Goal: Task Accomplishment & Management: Manage account settings

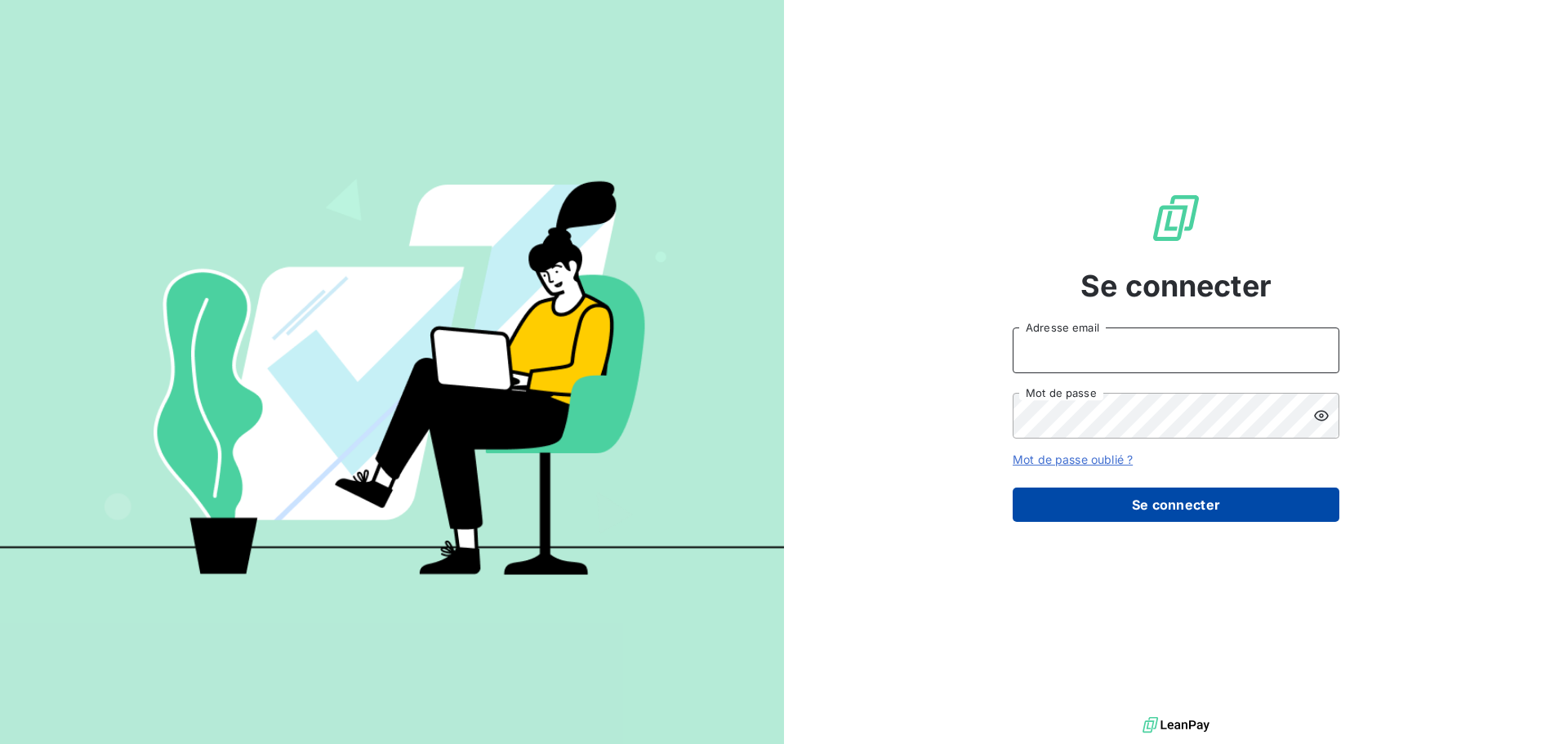
type input "[EMAIL_ADDRESS][DOMAIN_NAME]"
click at [1102, 509] on button "Se connecter" at bounding box center [1176, 504] width 327 height 35
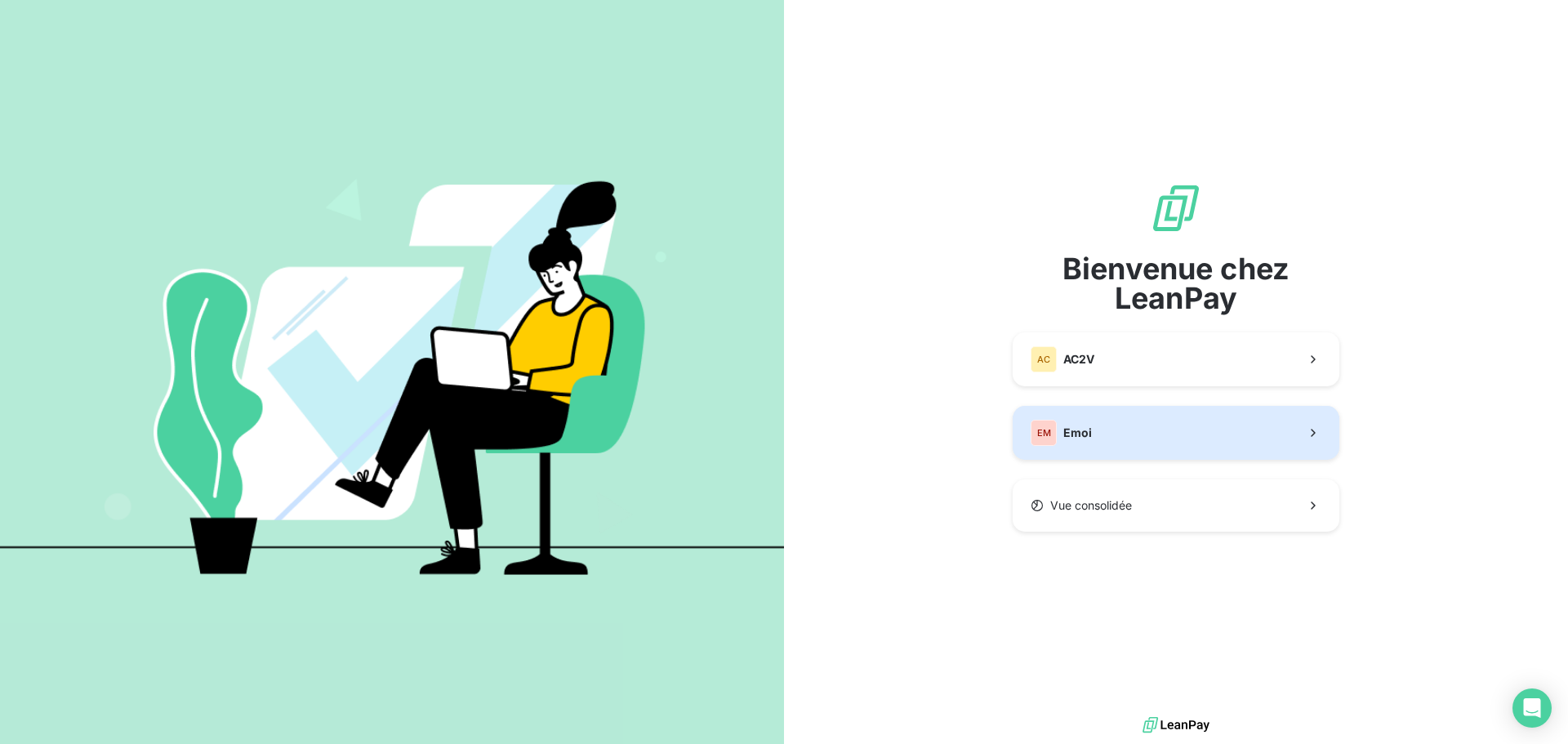
click at [1071, 441] on div "EM Emoi" at bounding box center [1060, 433] width 61 height 26
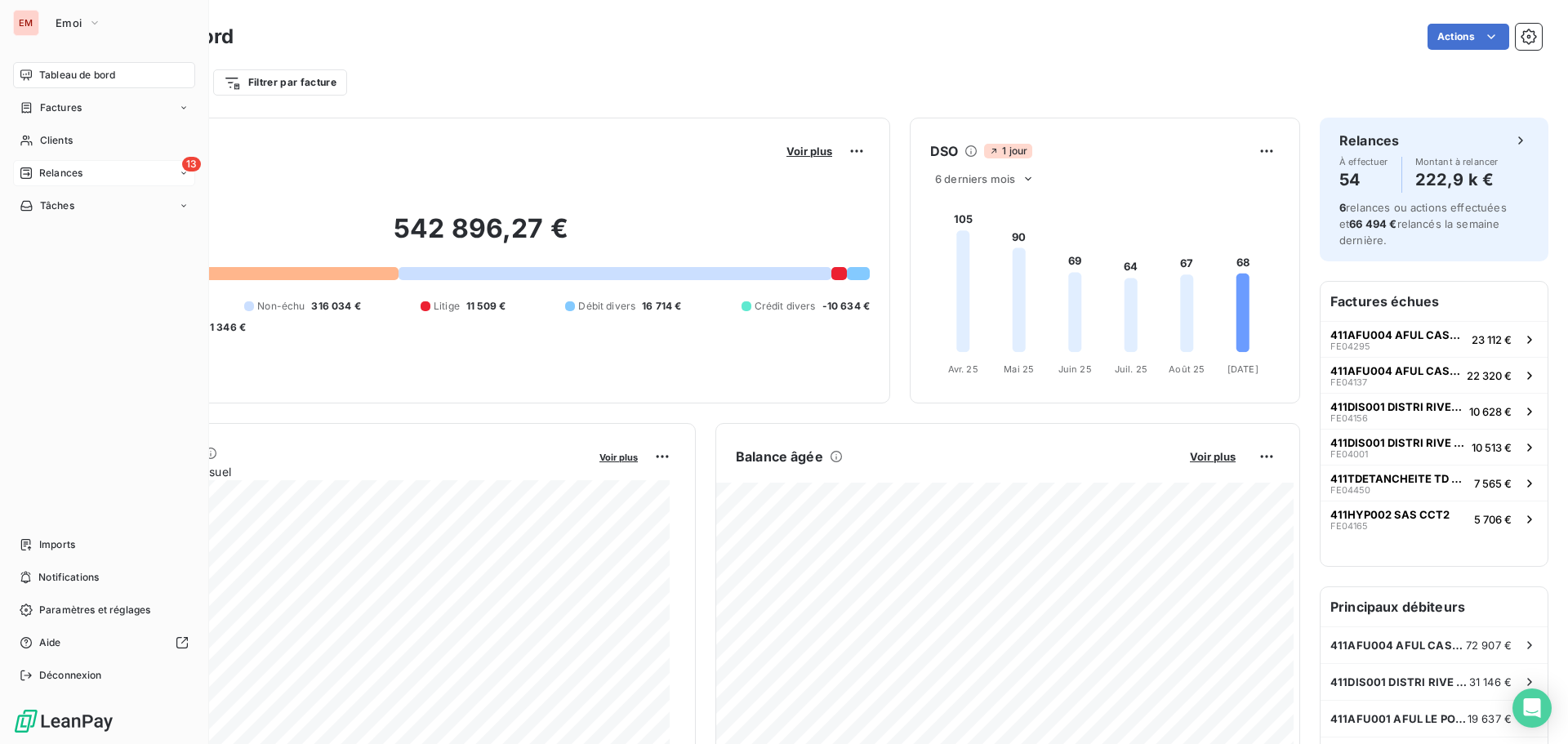
click at [38, 183] on div "13 Relances" at bounding box center [104, 173] width 182 height 26
click at [37, 140] on div "Clients" at bounding box center [104, 140] width 182 height 26
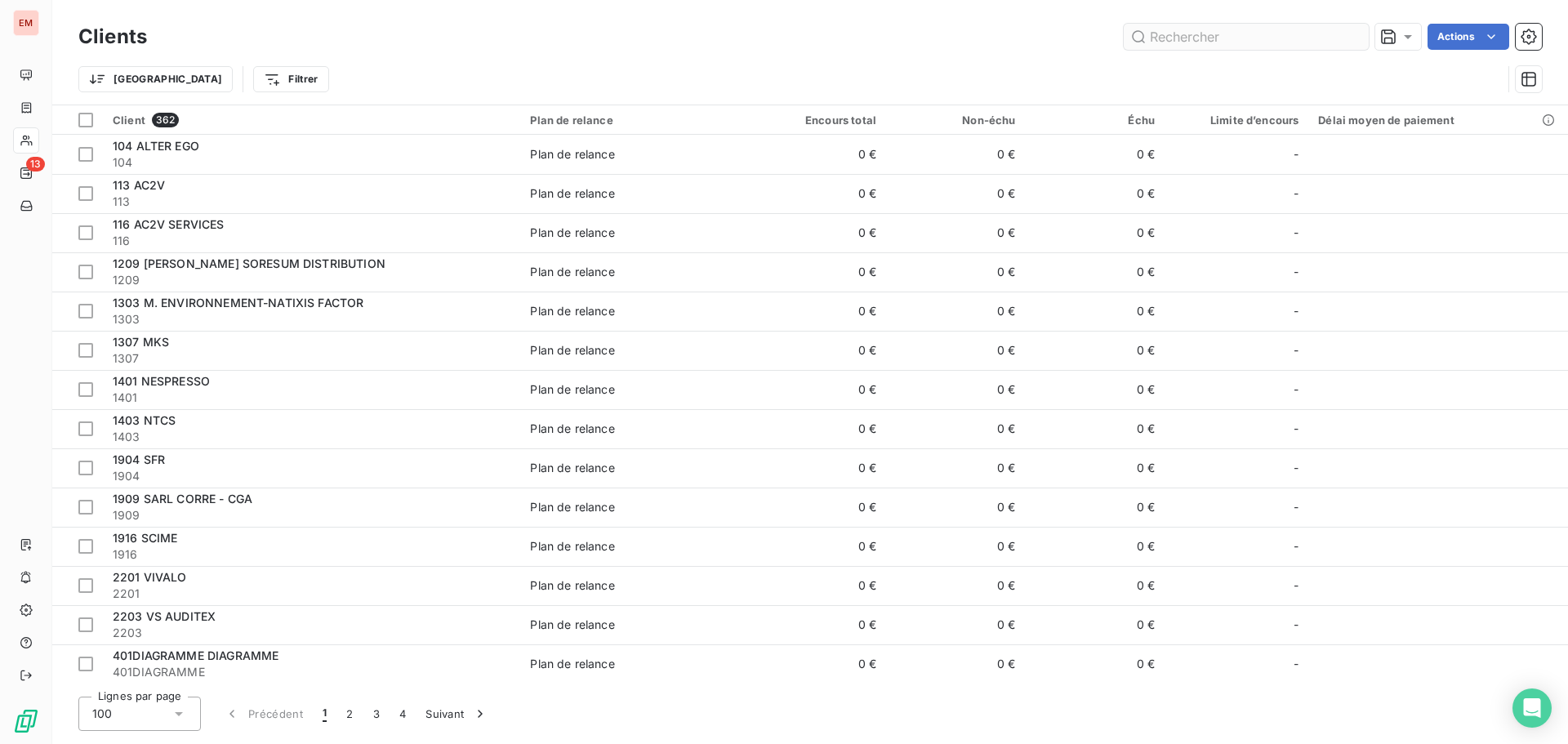
click at [1195, 35] on input "text" at bounding box center [1246, 36] width 245 height 26
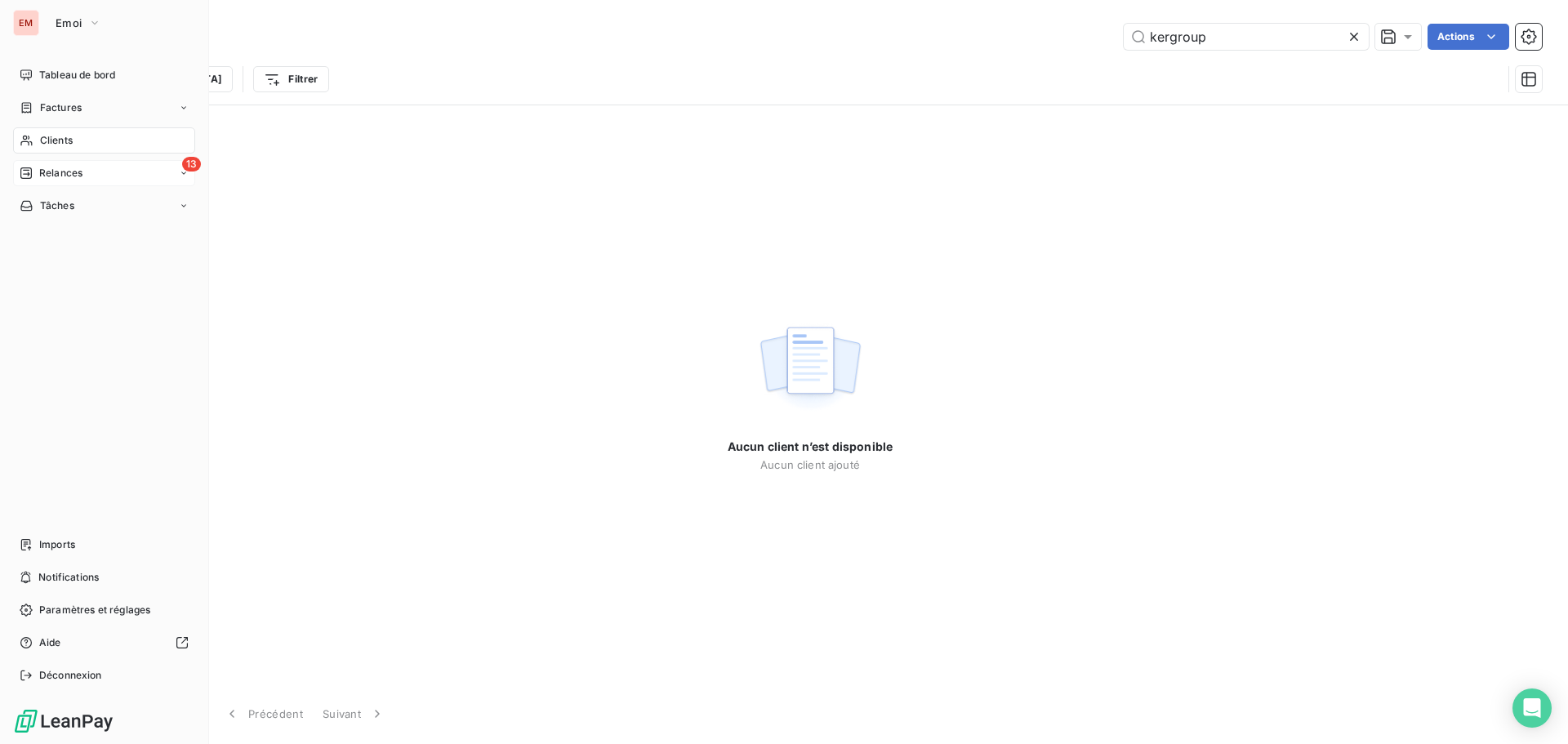
type input "kergroup"
click at [52, 182] on div "13 Relances" at bounding box center [104, 173] width 182 height 26
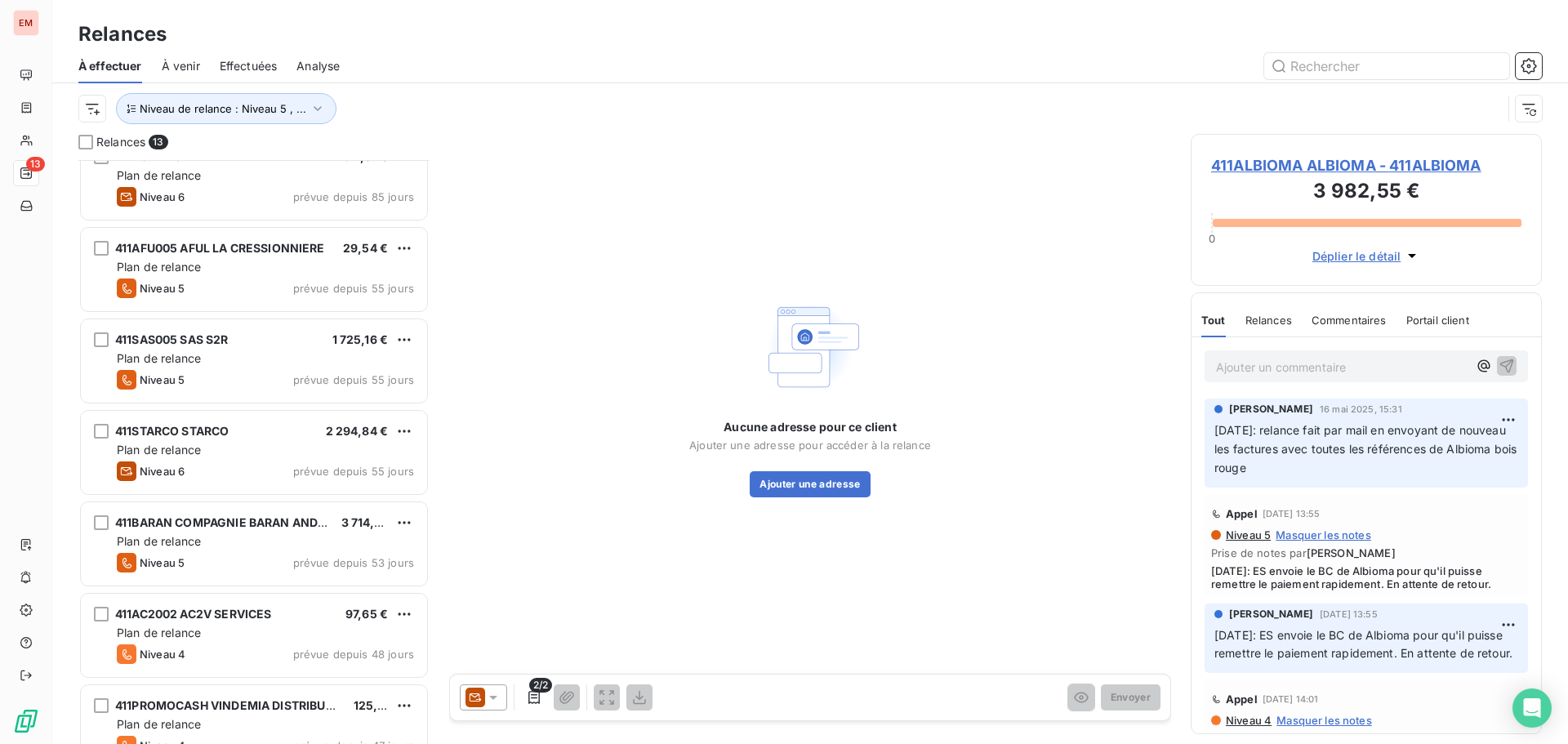
scroll to position [116, 0]
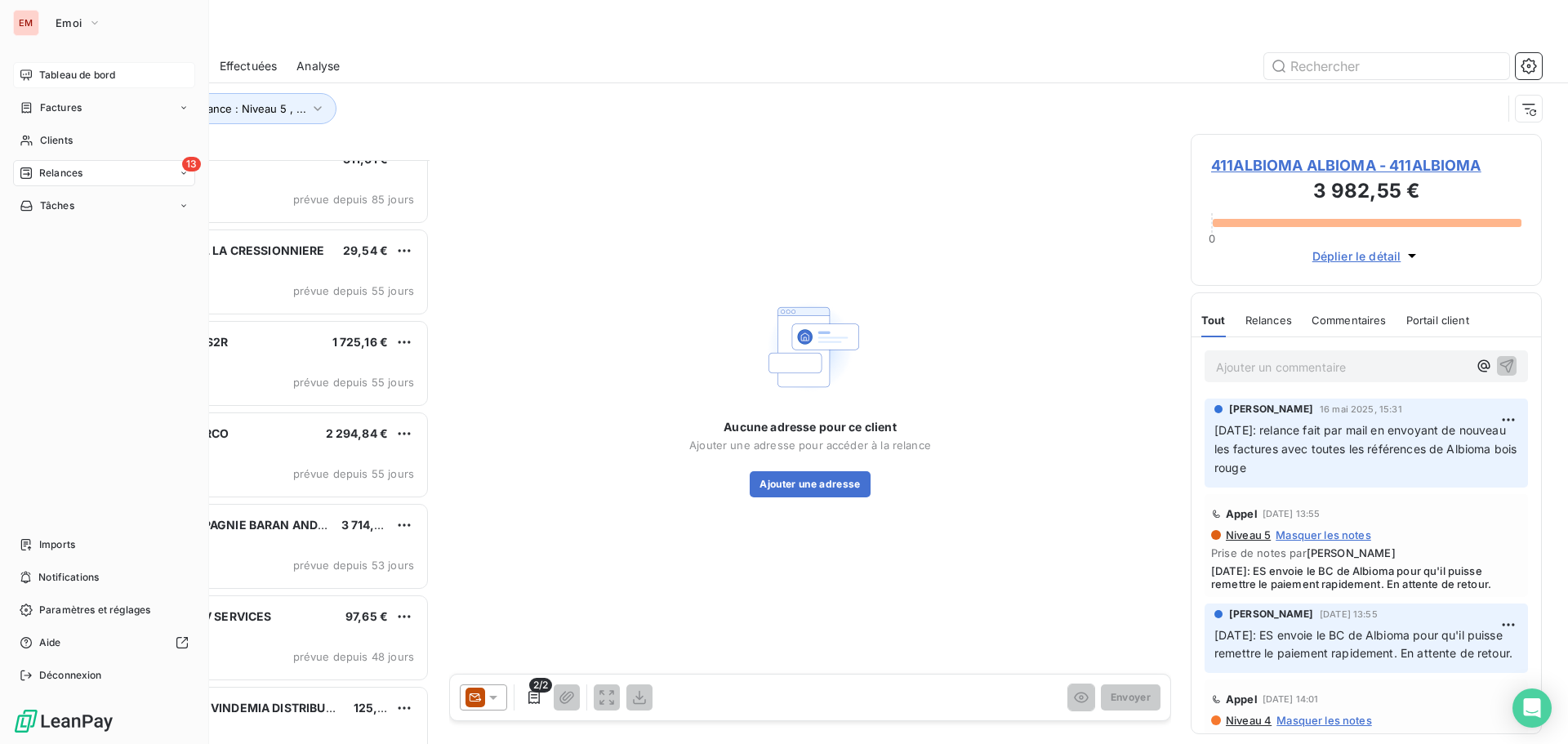
click at [42, 77] on span "Tableau de bord" at bounding box center [77, 75] width 76 height 14
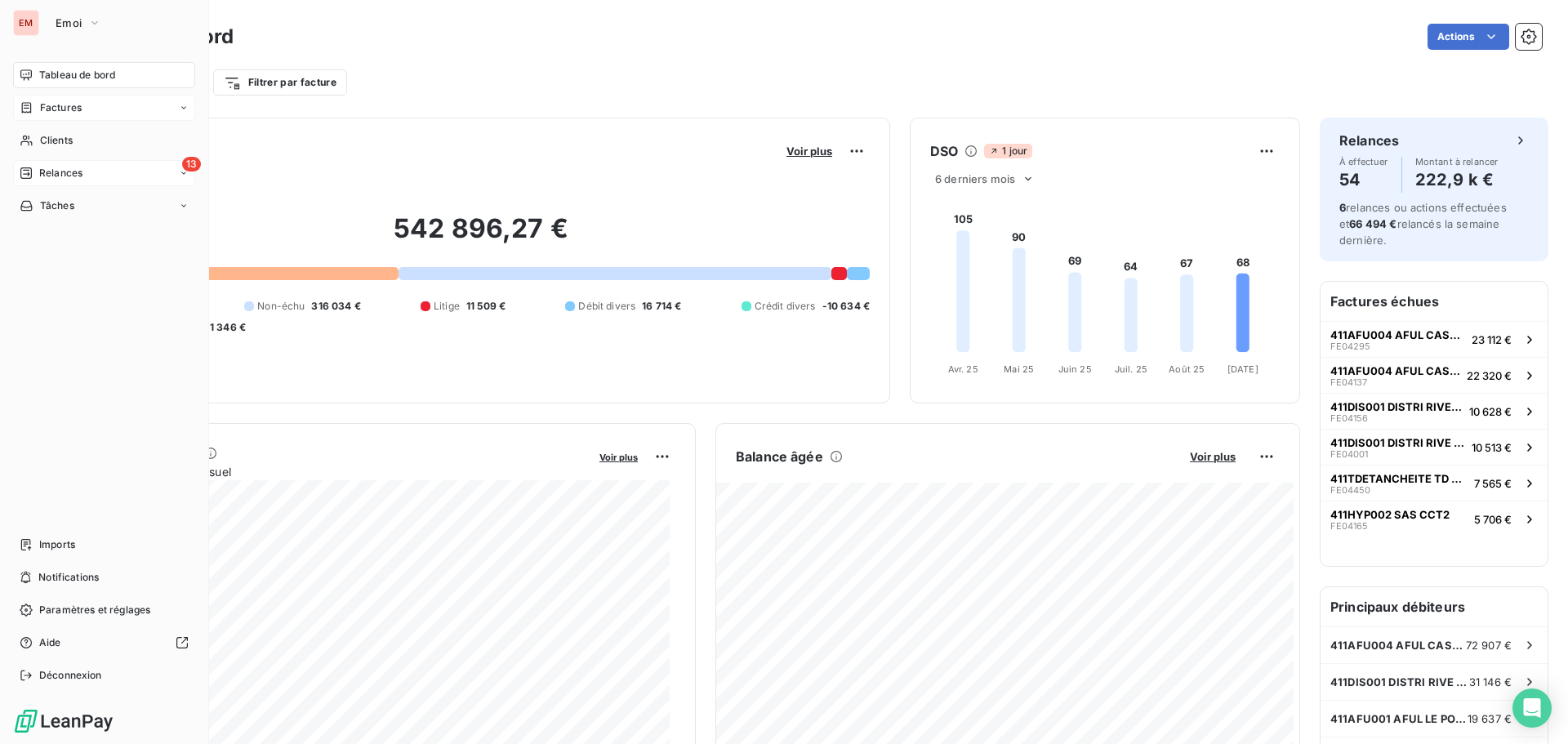
click at [43, 110] on span "Factures" at bounding box center [61, 107] width 41 height 14
click at [80, 139] on span "Factures" at bounding box center [60, 140] width 41 height 14
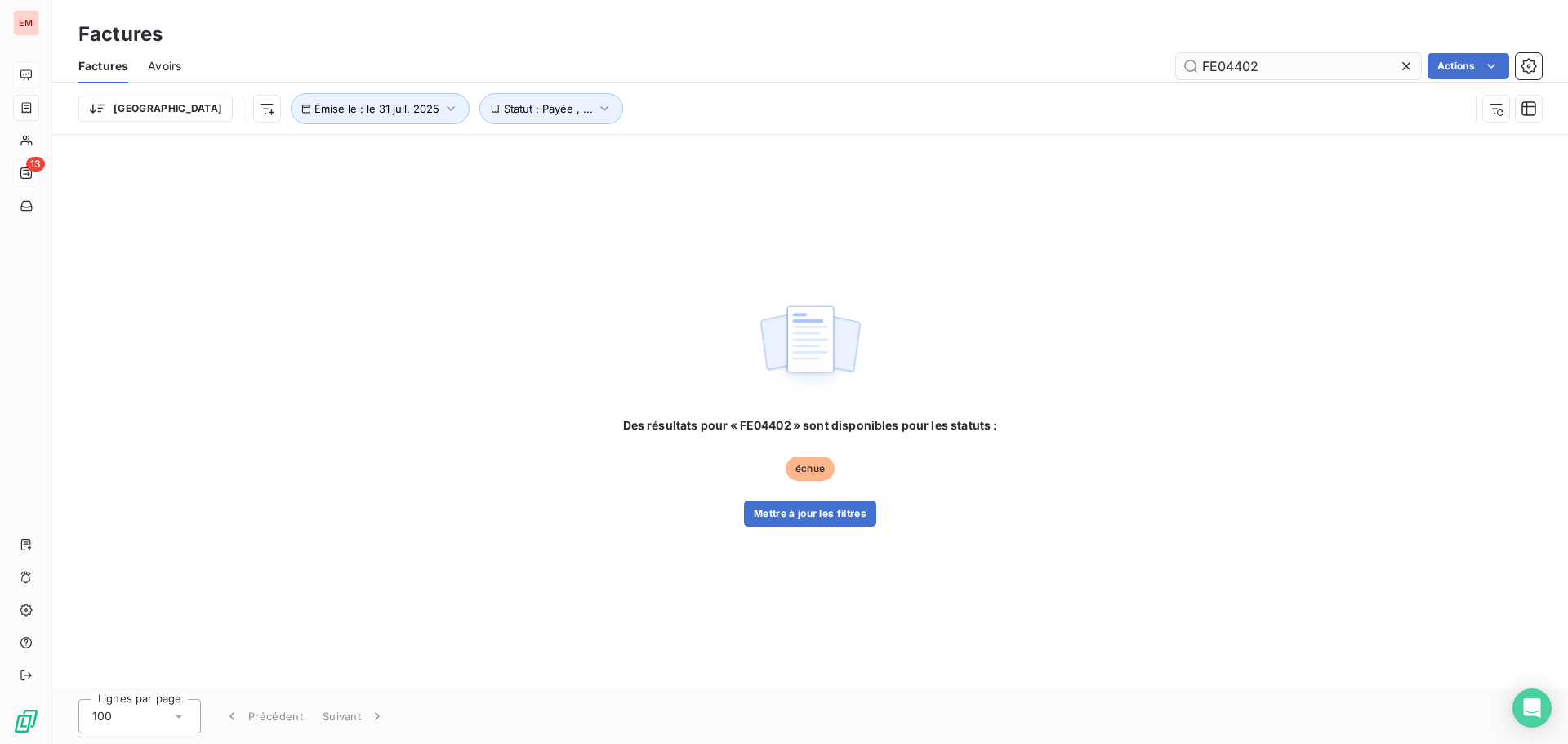
type input "FE04402"
click at [504, 112] on span "Statut : Payée , ..." at bounding box center [549, 109] width 89 height 13
drag, startPoint x: 260, startPoint y: 315, endPoint x: 264, endPoint y: 284, distance: 31.3
click at [260, 314] on div "Des résultats pour « FE04402 » sont disponibles pour les statuts : échue Mettre…" at bounding box center [810, 412] width 1516 height 554
click at [116, 109] on html "EM 13 Factures Factures Avoirs FE04402 Actions Trier Émise le : le [DATE] Statu…" at bounding box center [784, 372] width 1568 height 744
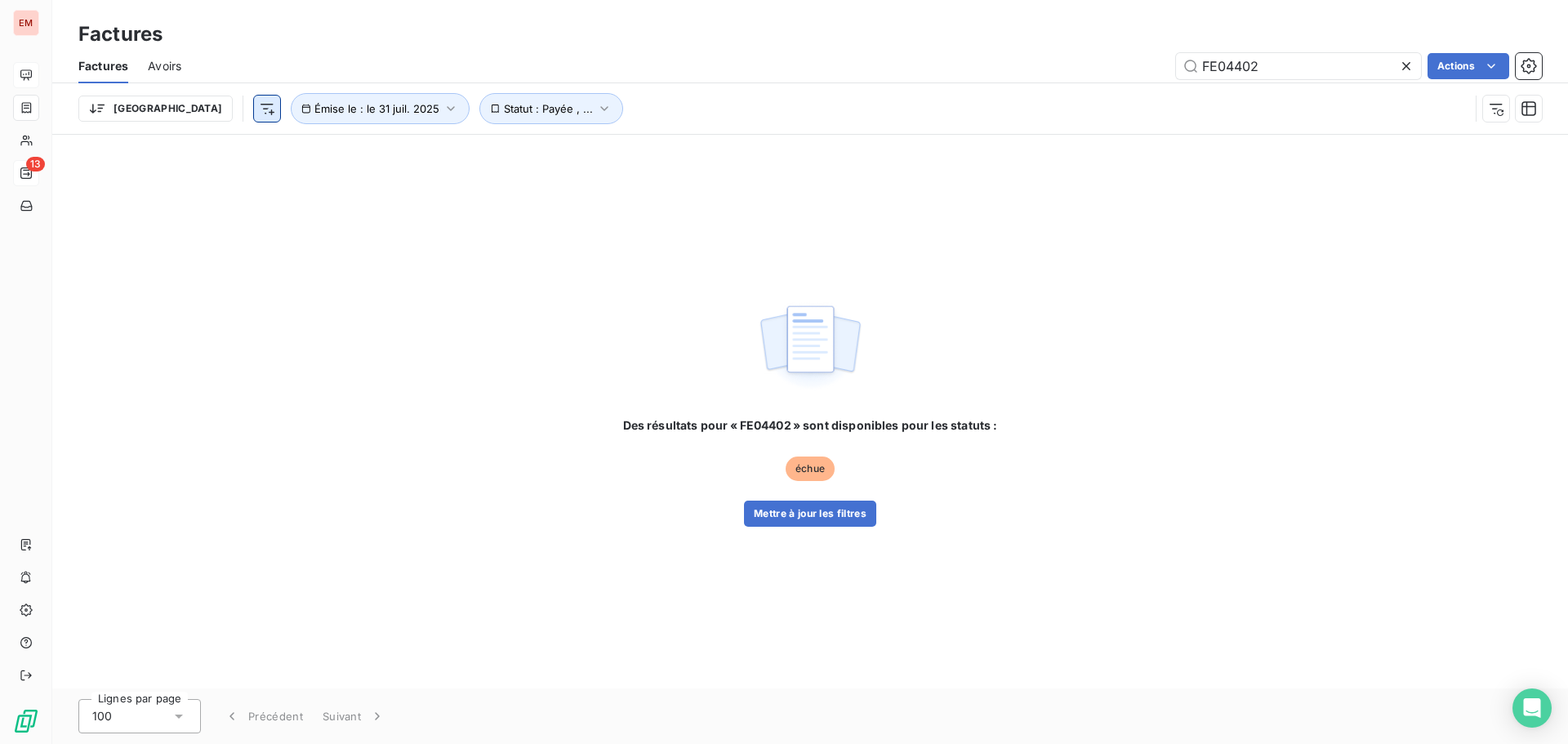
click at [183, 102] on html "EM 13 Factures Factures Avoirs FE04402 Actions Trier Émise le : le [DATE] Statu…" at bounding box center [784, 372] width 1568 height 744
click at [290, 101] on button "Émise le : le 31 juil. 2025" at bounding box center [380, 109] width 178 height 31
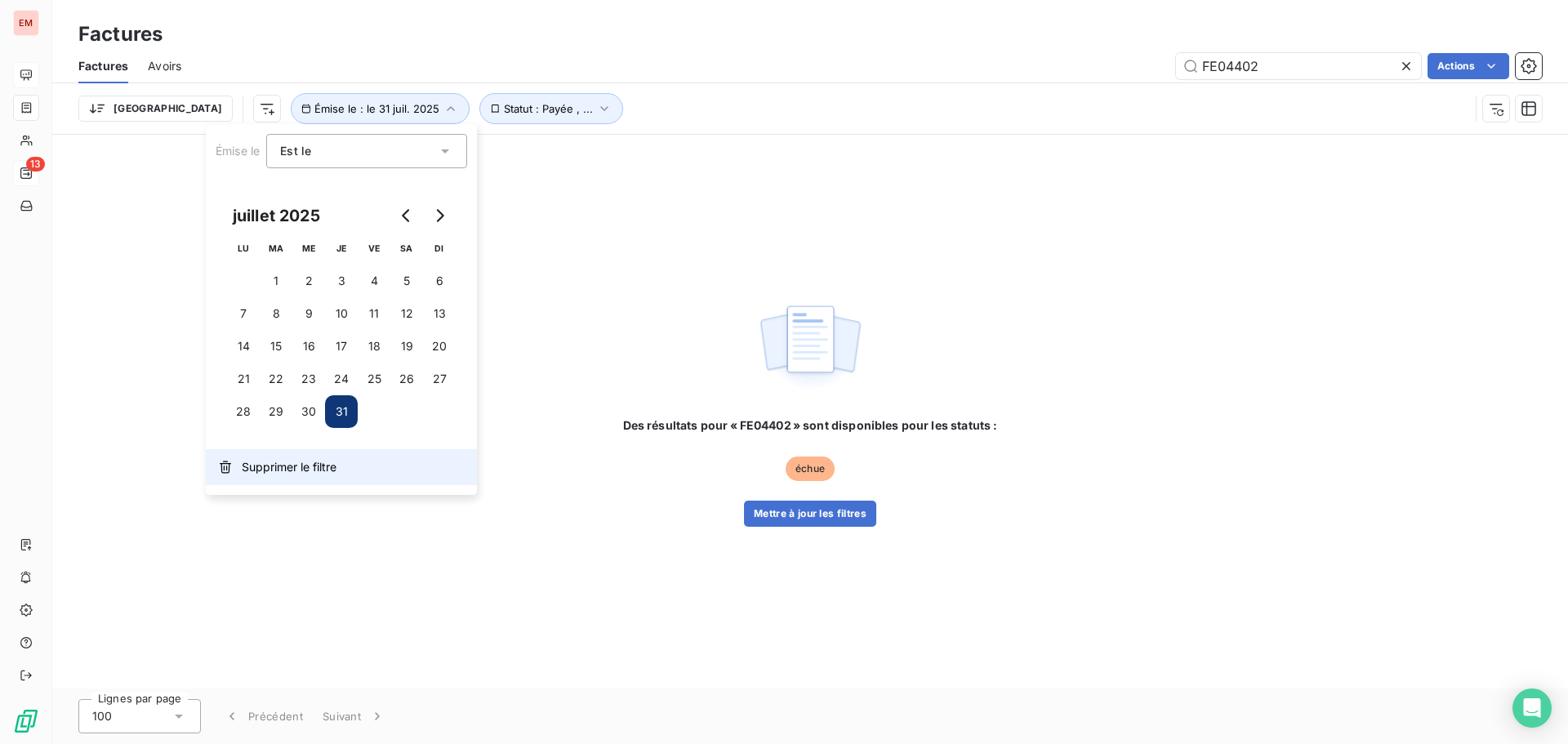
click at [252, 478] on button "Supprimer le filtre" at bounding box center [341, 467] width 271 height 36
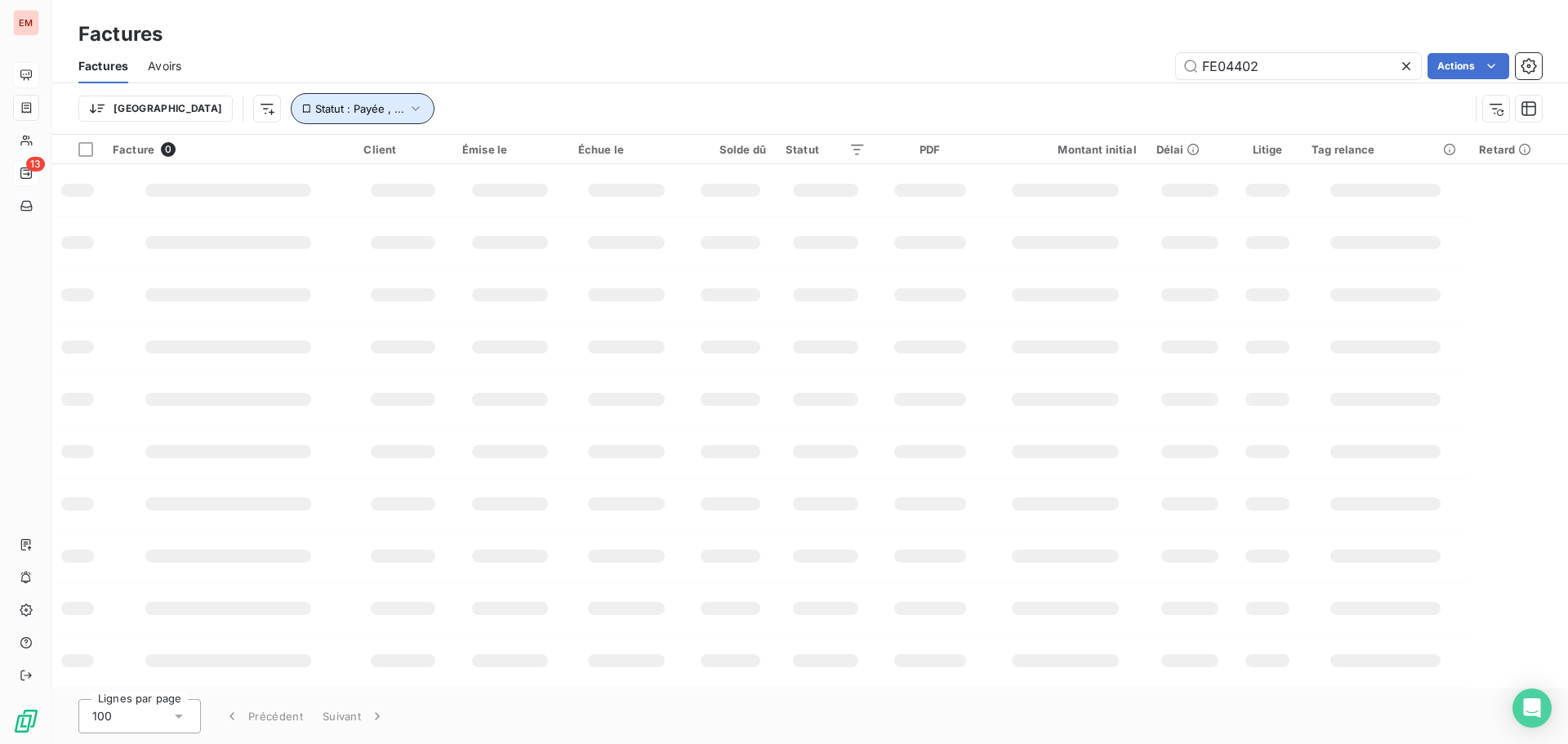
click at [315, 107] on span "Statut : Payée , ..." at bounding box center [359, 109] width 89 height 13
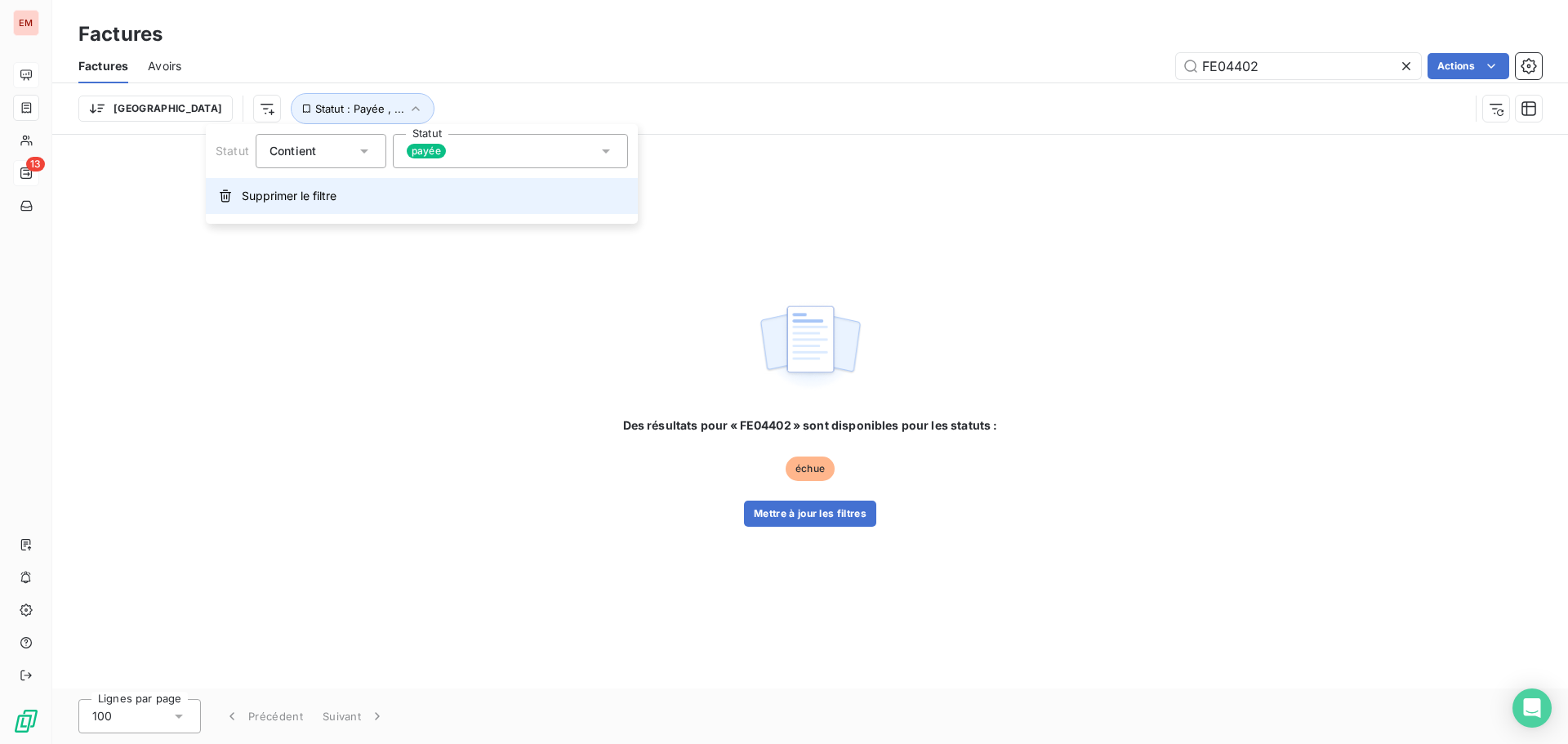
click at [300, 197] on span "Supprimer le filtre" at bounding box center [289, 195] width 95 height 16
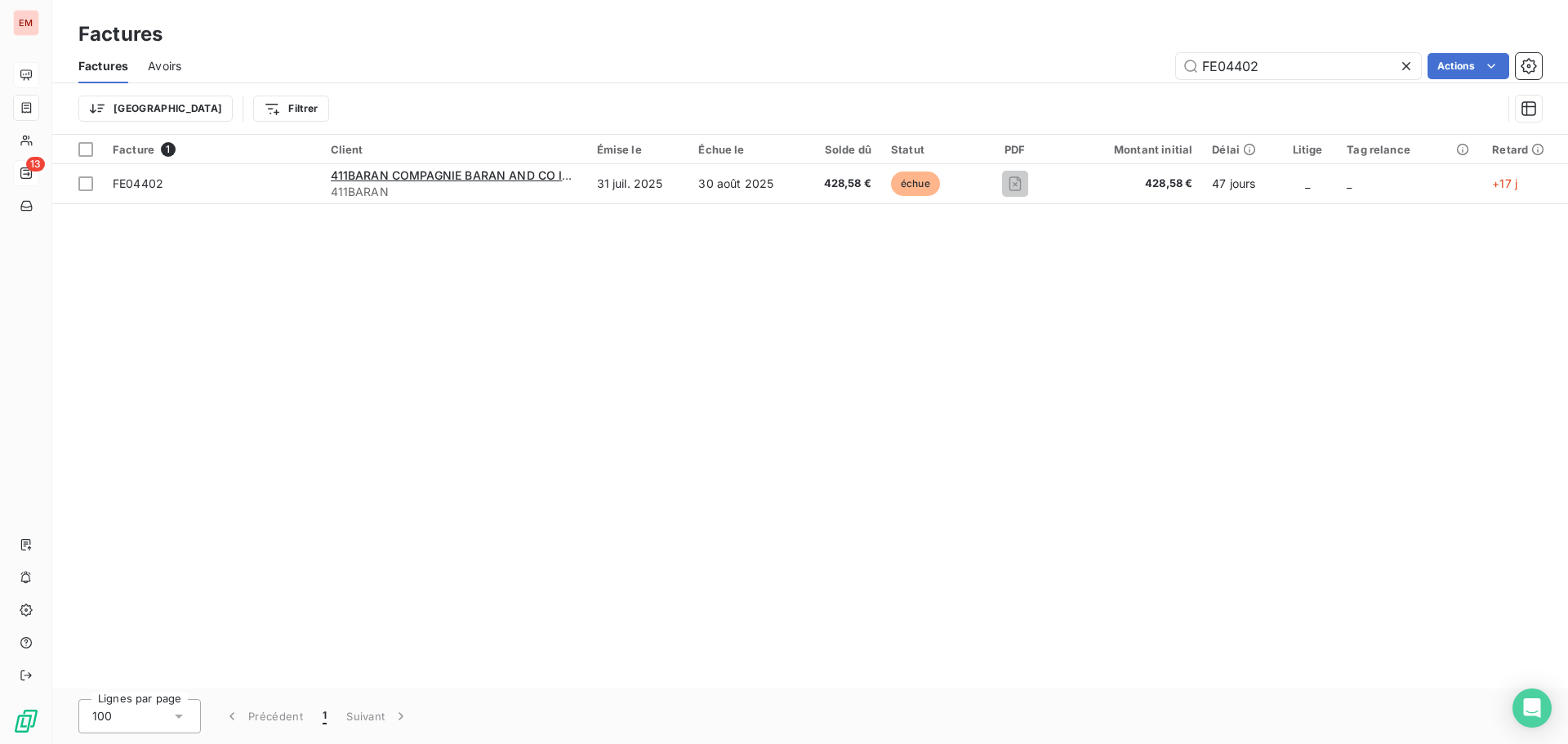
click at [529, 322] on div "Facture 1 Client Émise le Échue le Solde dû Statut PDF Montant initial Délai Li…" at bounding box center [810, 412] width 1516 height 554
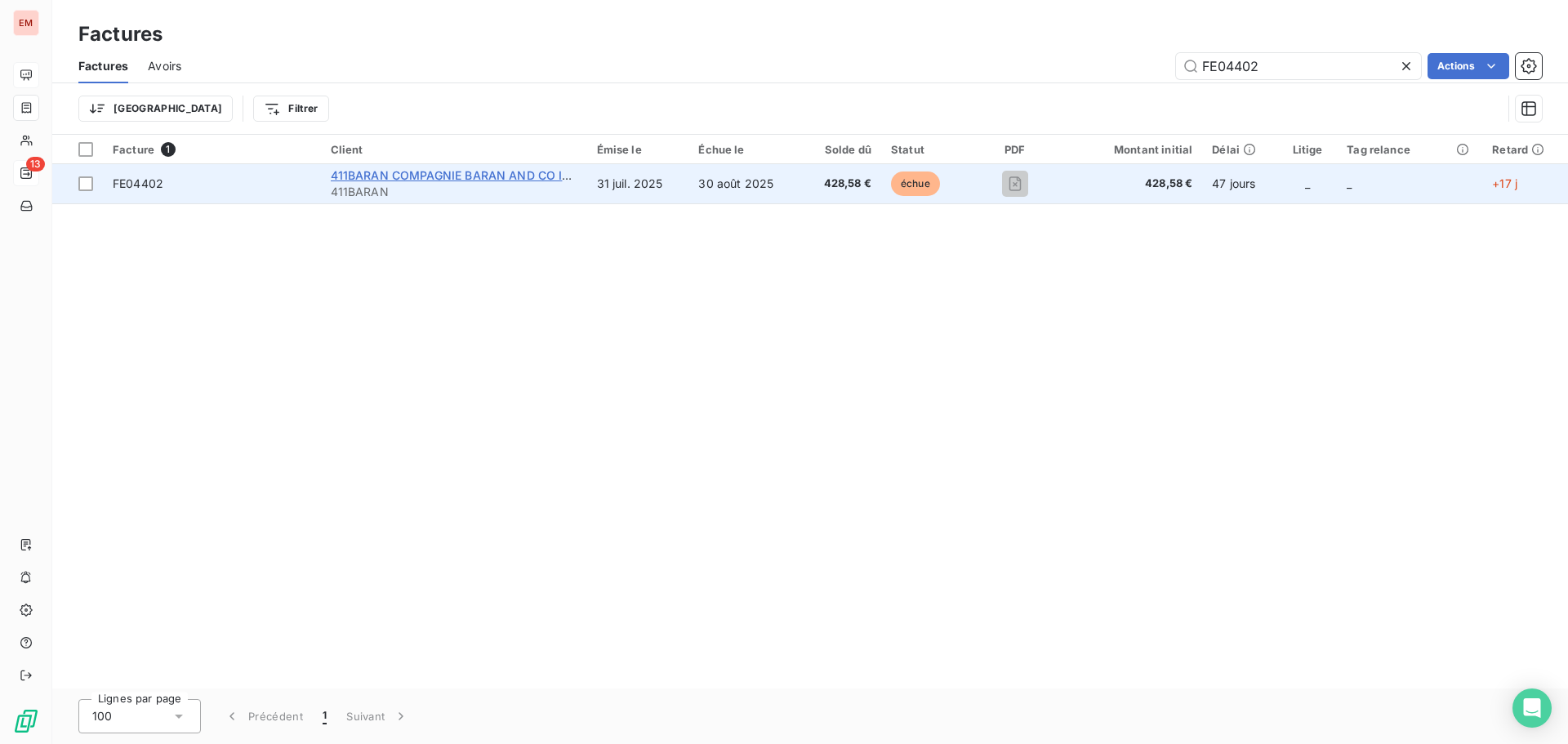
click at [439, 180] on span "411BARAN COMPAGNIE BARAN AND CO INVEST" at bounding box center [466, 175] width 271 height 13
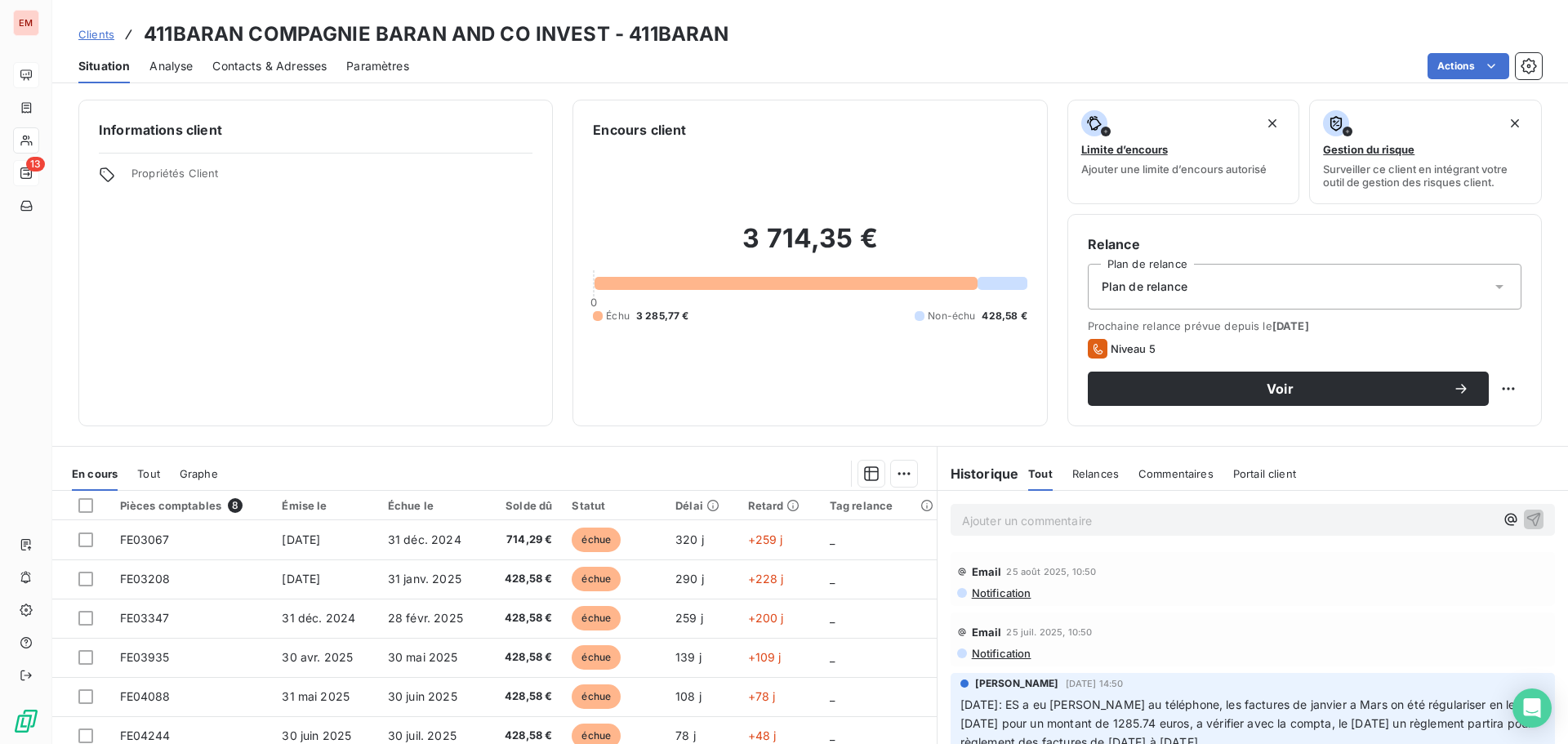
click at [1491, 283] on icon at bounding box center [1499, 286] width 16 height 16
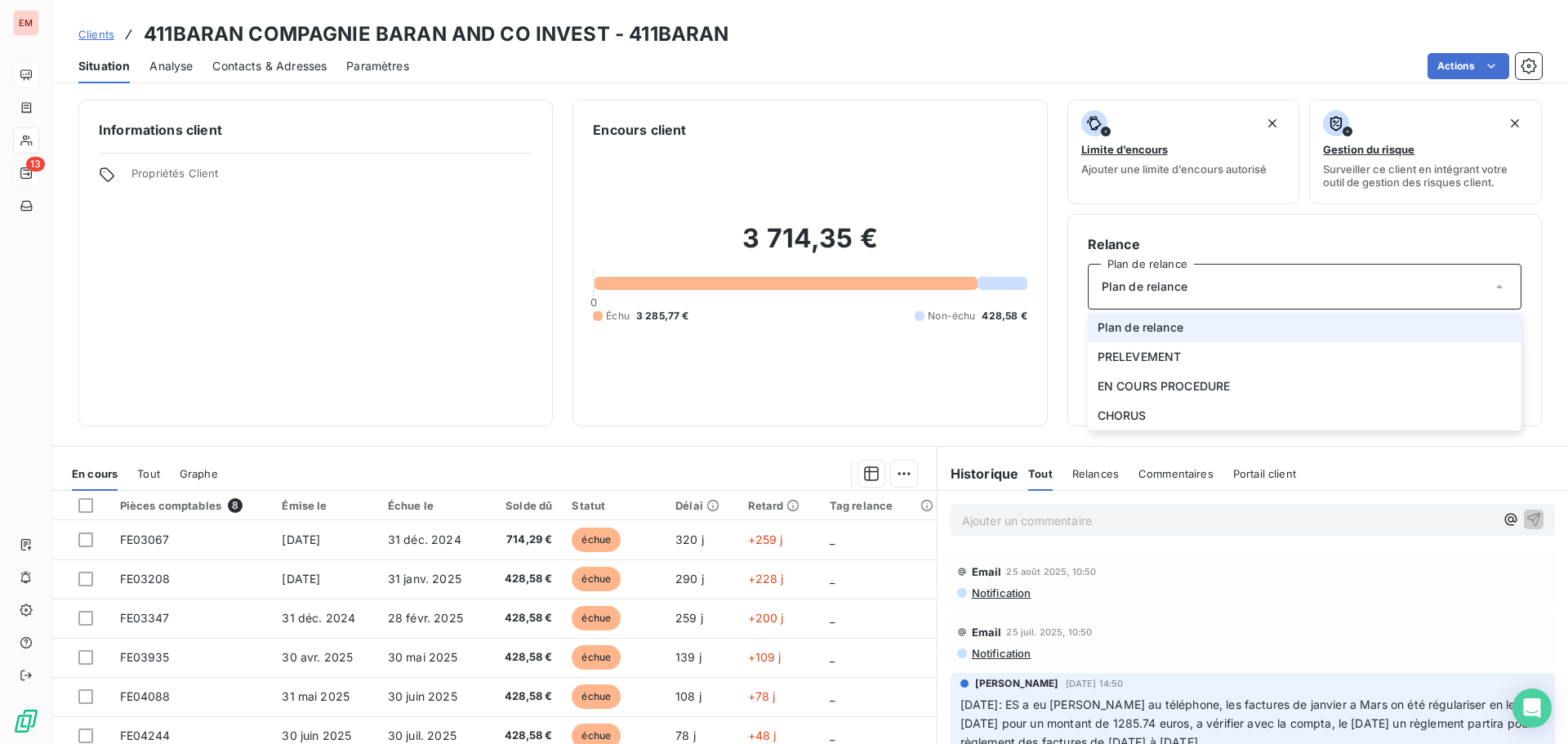
click at [1491, 283] on icon at bounding box center [1499, 286] width 16 height 16
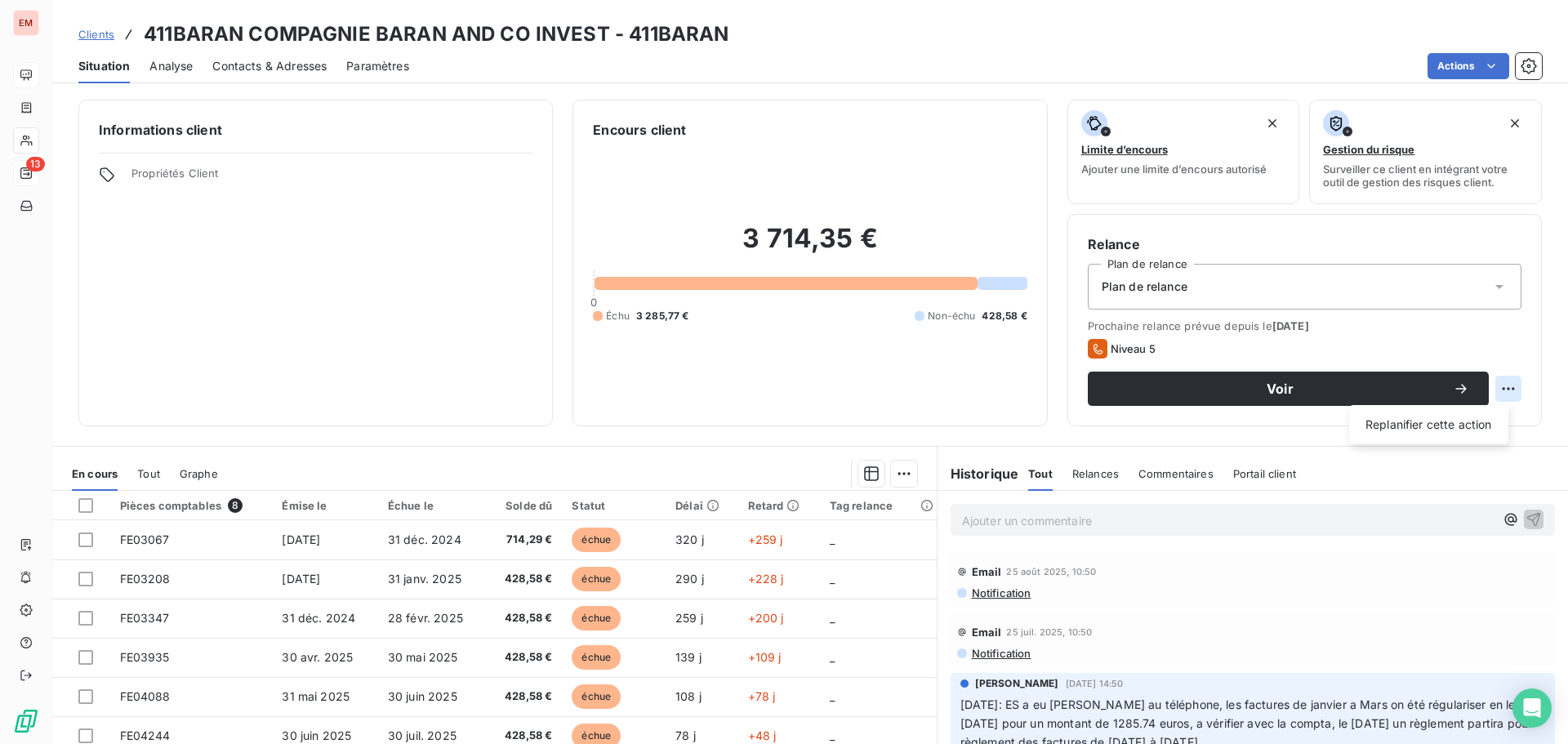
click at [1500, 389] on html "EM 13 Clients 411BARAN COMPAGNIE BARAN AND CO INVEST - 411BARAN Situation Analy…" at bounding box center [784, 372] width 1568 height 744
click at [1364, 213] on html "EM 13 Clients 411BARAN COMPAGNIE BARAN AND CO INVEST - 411BARAN Situation Analy…" at bounding box center [784, 372] width 1568 height 744
click at [1435, 63] on html "EM 13 Clients 411BARAN COMPAGNIE BARAN AND CO INVEST - 411BARAN Situation Analy…" at bounding box center [784, 372] width 1568 height 744
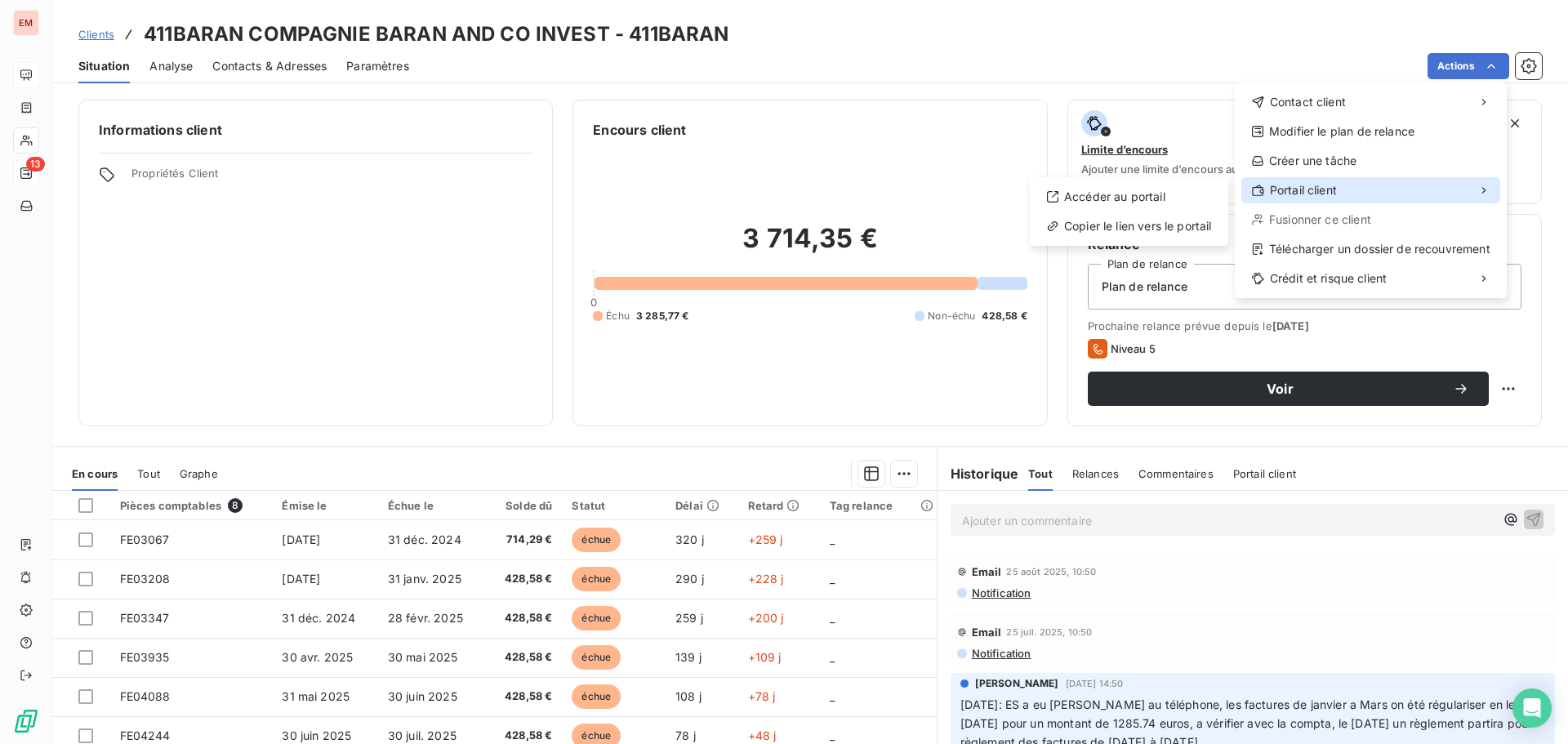
click at [1267, 188] on div "Portail client" at bounding box center [1294, 189] width 86 height 16
click at [1154, 193] on div "Accéder au portail" at bounding box center [1129, 196] width 185 height 26
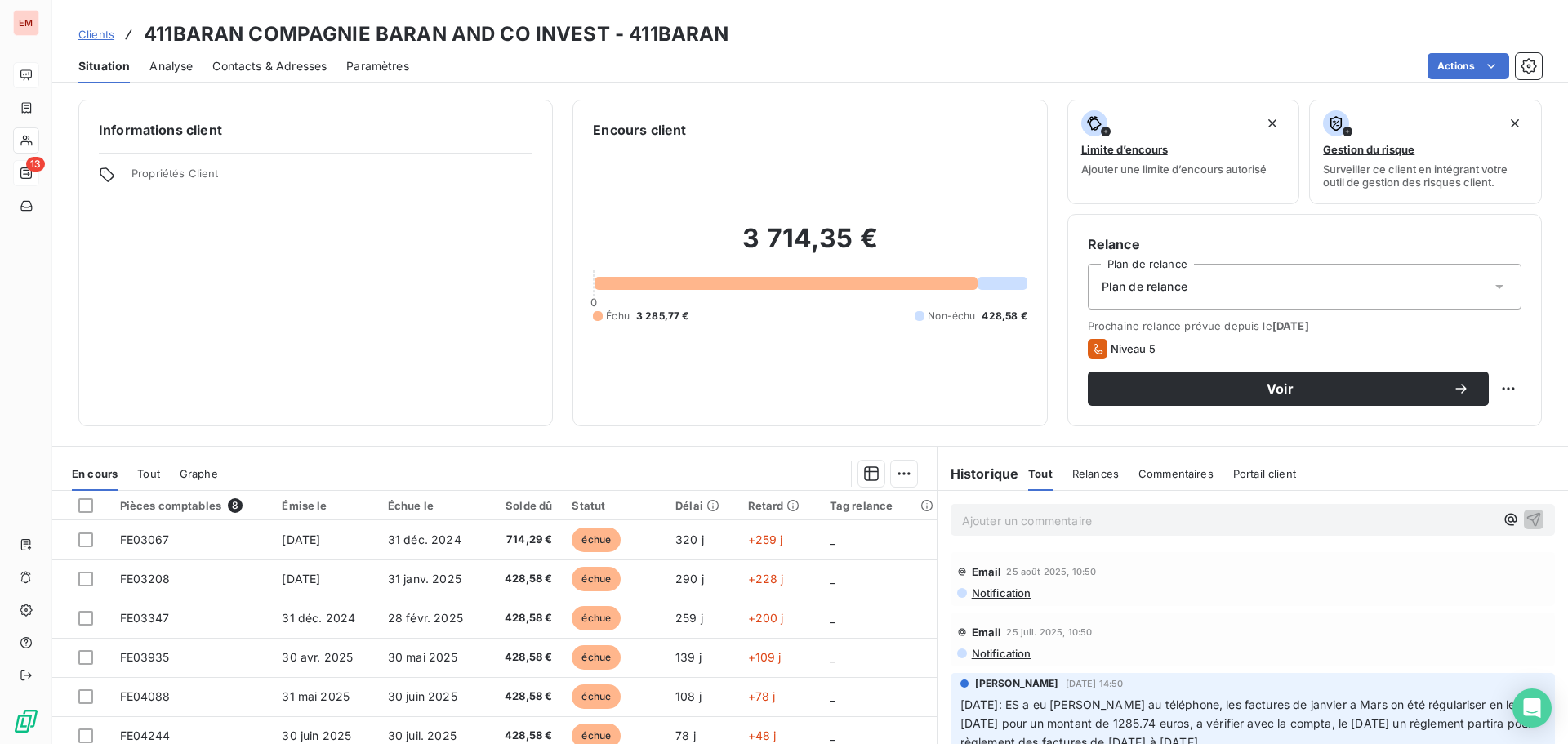
click at [245, 60] on span "Contacts & Adresses" at bounding box center [269, 66] width 114 height 16
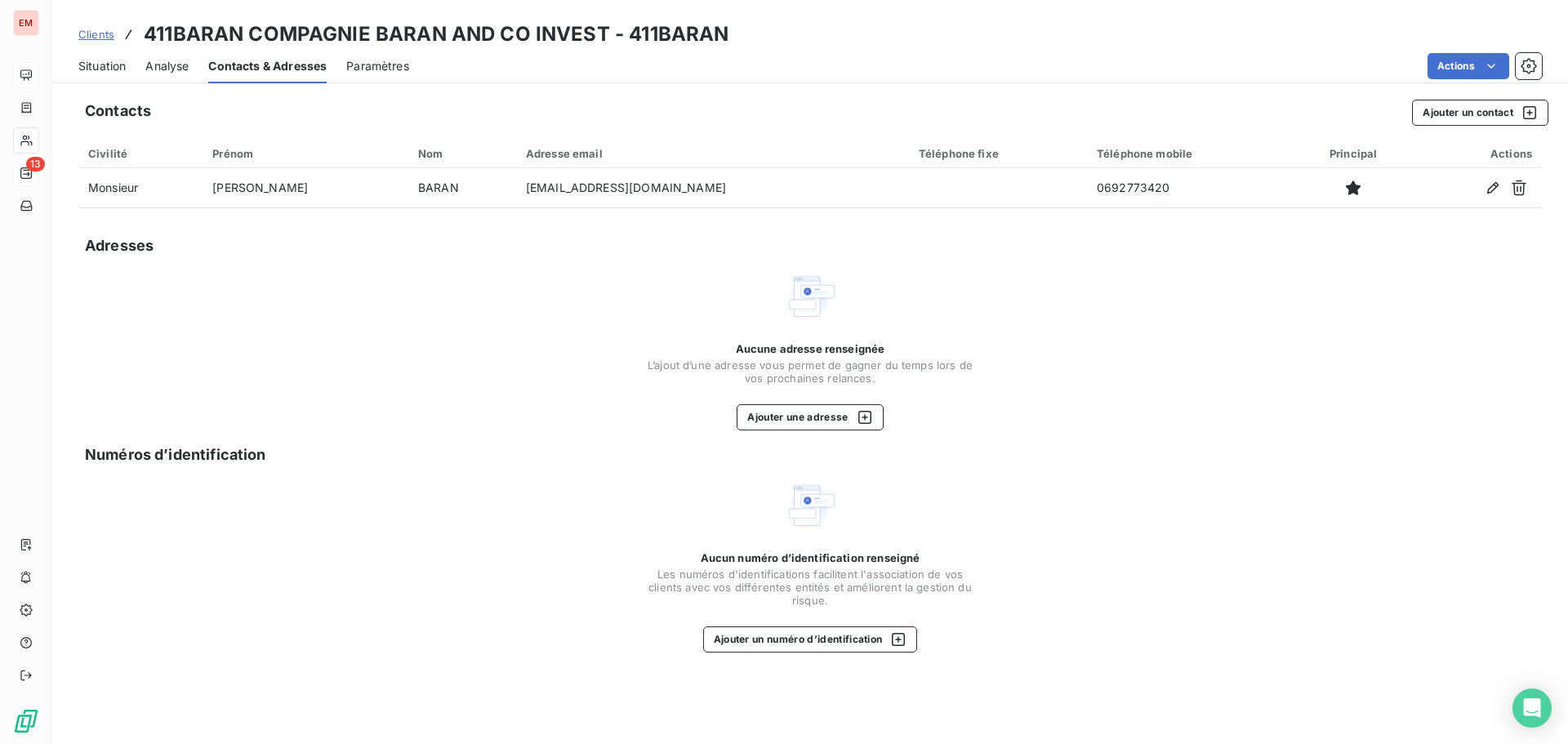
click at [279, 327] on div "Aucune adresse renseignée L’ajout d’une adresse vous permet de gagner du temps …" at bounding box center [810, 350] width 1464 height 160
click at [794, 417] on button "Ajouter une adresse" at bounding box center [810, 417] width 146 height 26
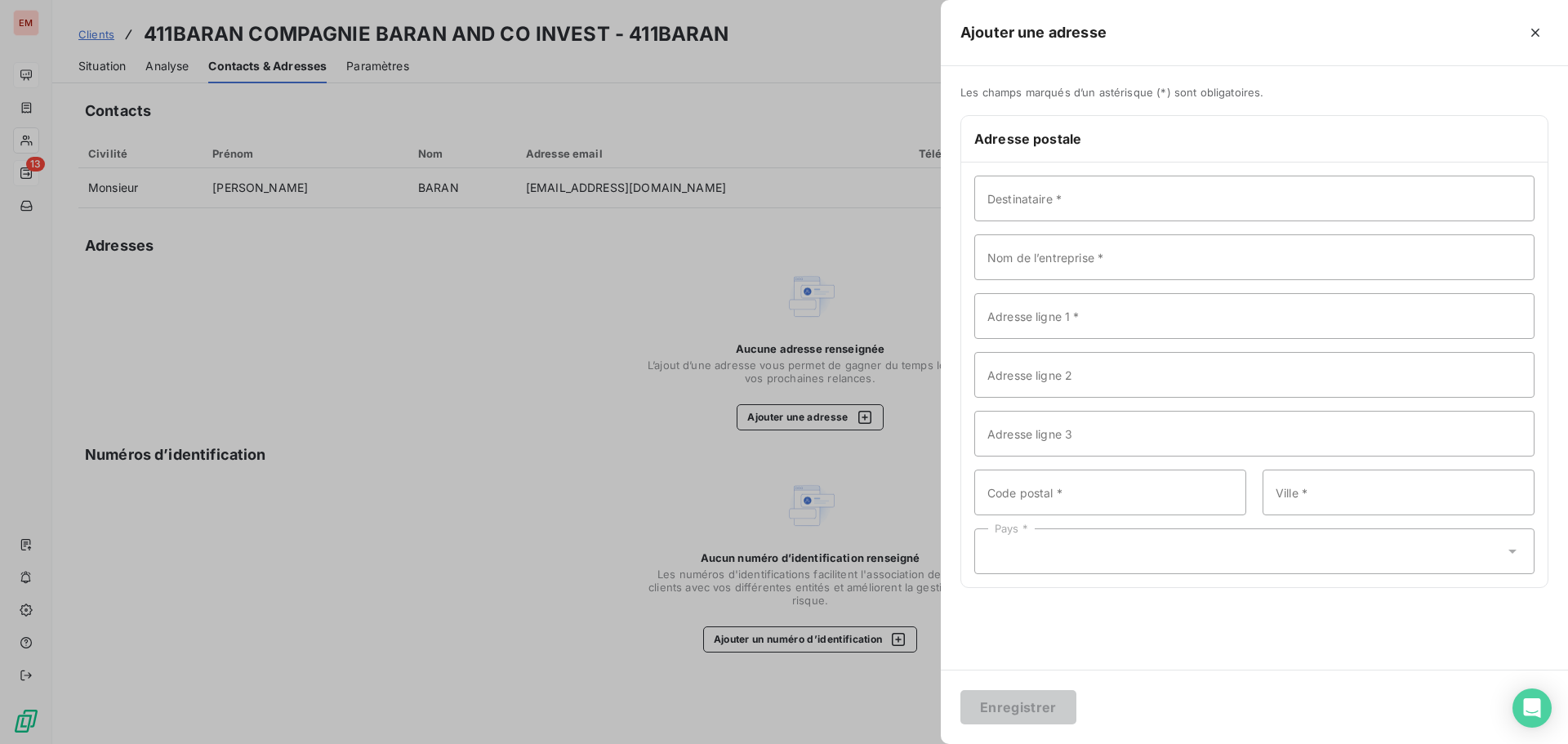
click at [621, 319] on div at bounding box center [784, 372] width 1568 height 744
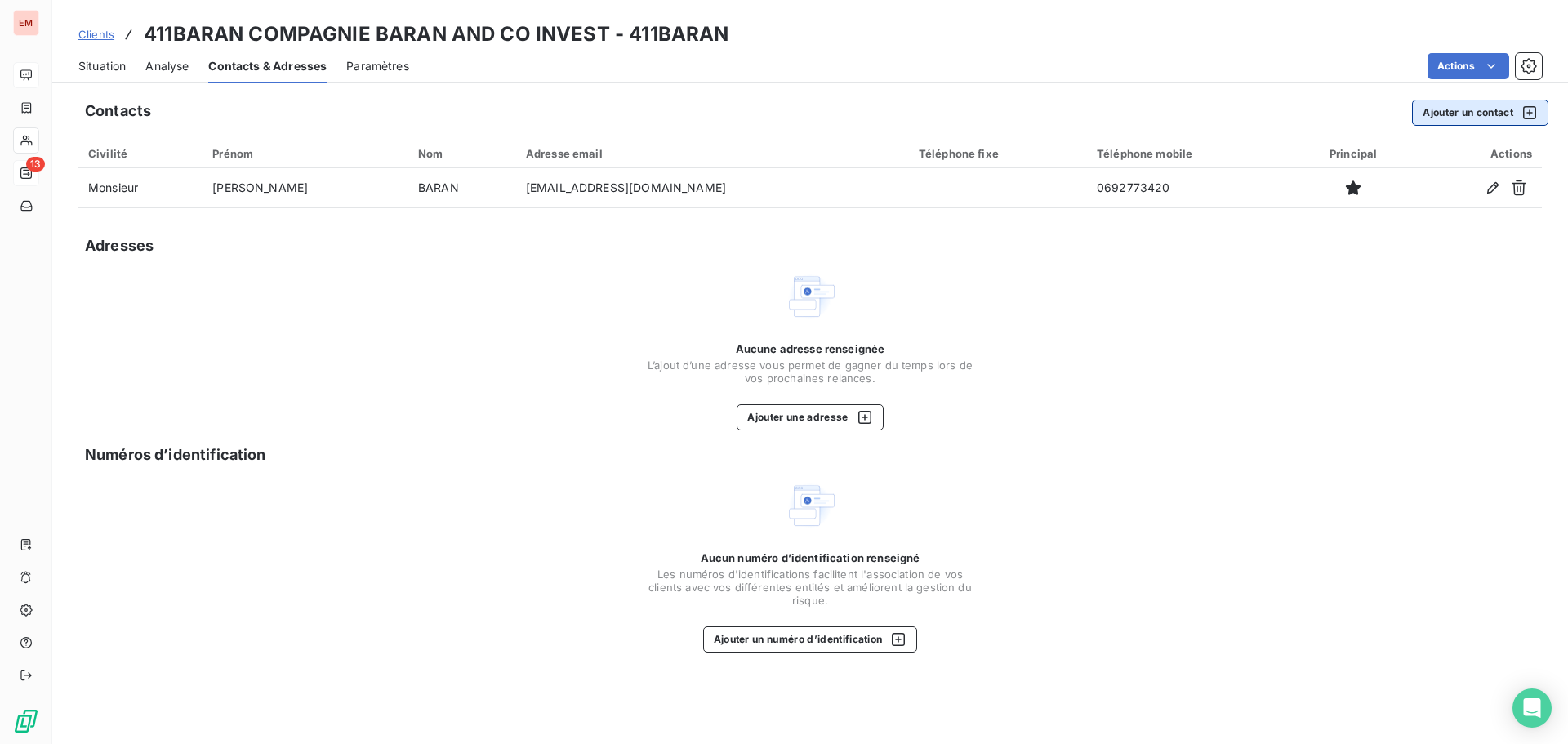
click at [1429, 101] on button "Ajouter un contact" at bounding box center [1480, 112] width 136 height 26
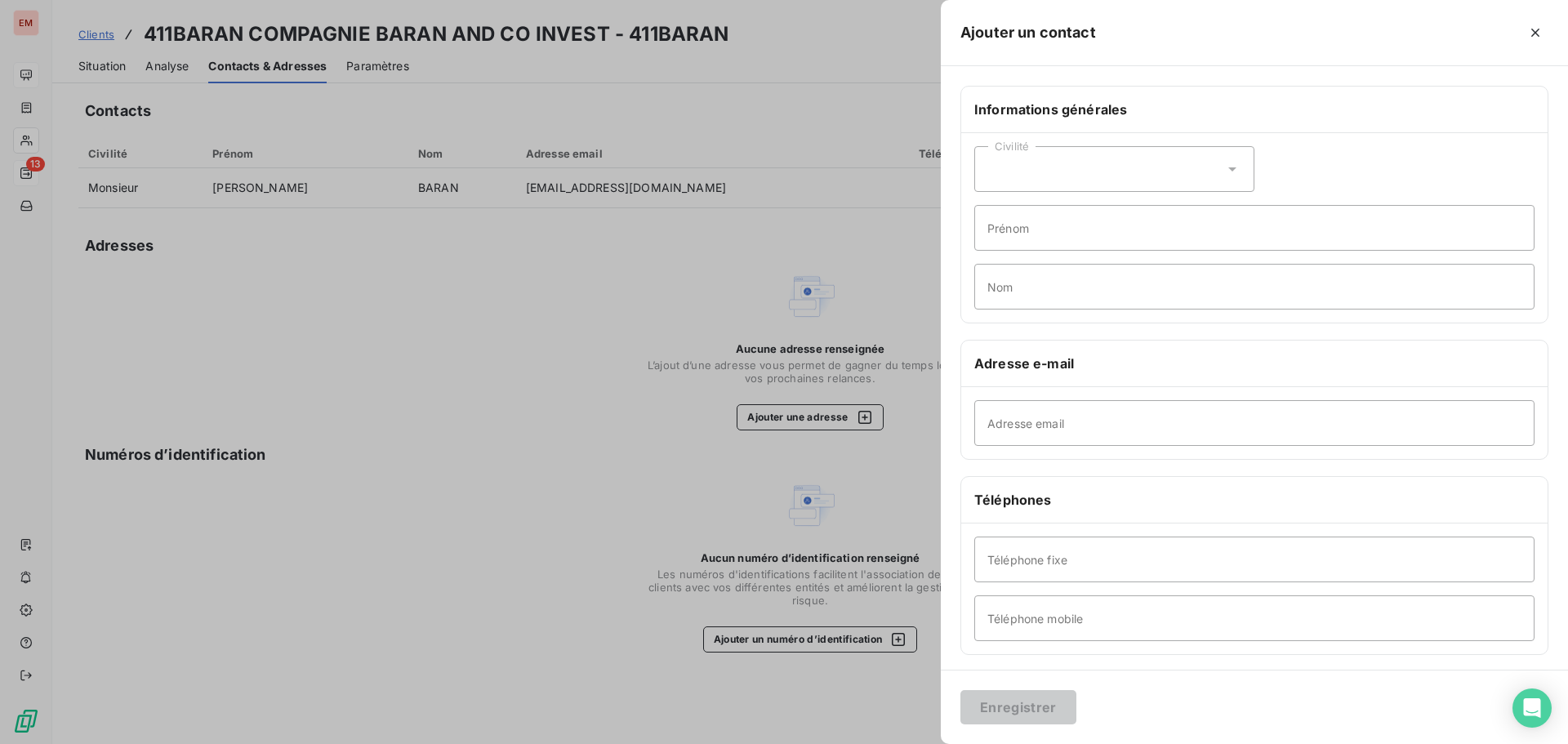
click at [1018, 163] on div "Civilité" at bounding box center [1114, 169] width 280 height 45
drag, startPoint x: 1025, startPoint y: 239, endPoint x: 1014, endPoint y: 220, distance: 22.0
click at [1014, 220] on ul "Madame Monsieur" at bounding box center [1114, 225] width 280 height 59
click at [1011, 214] on span "Madame" at bounding box center [1029, 210] width 44 height 15
click at [1000, 225] on input "Prénom" at bounding box center [1254, 228] width 561 height 45
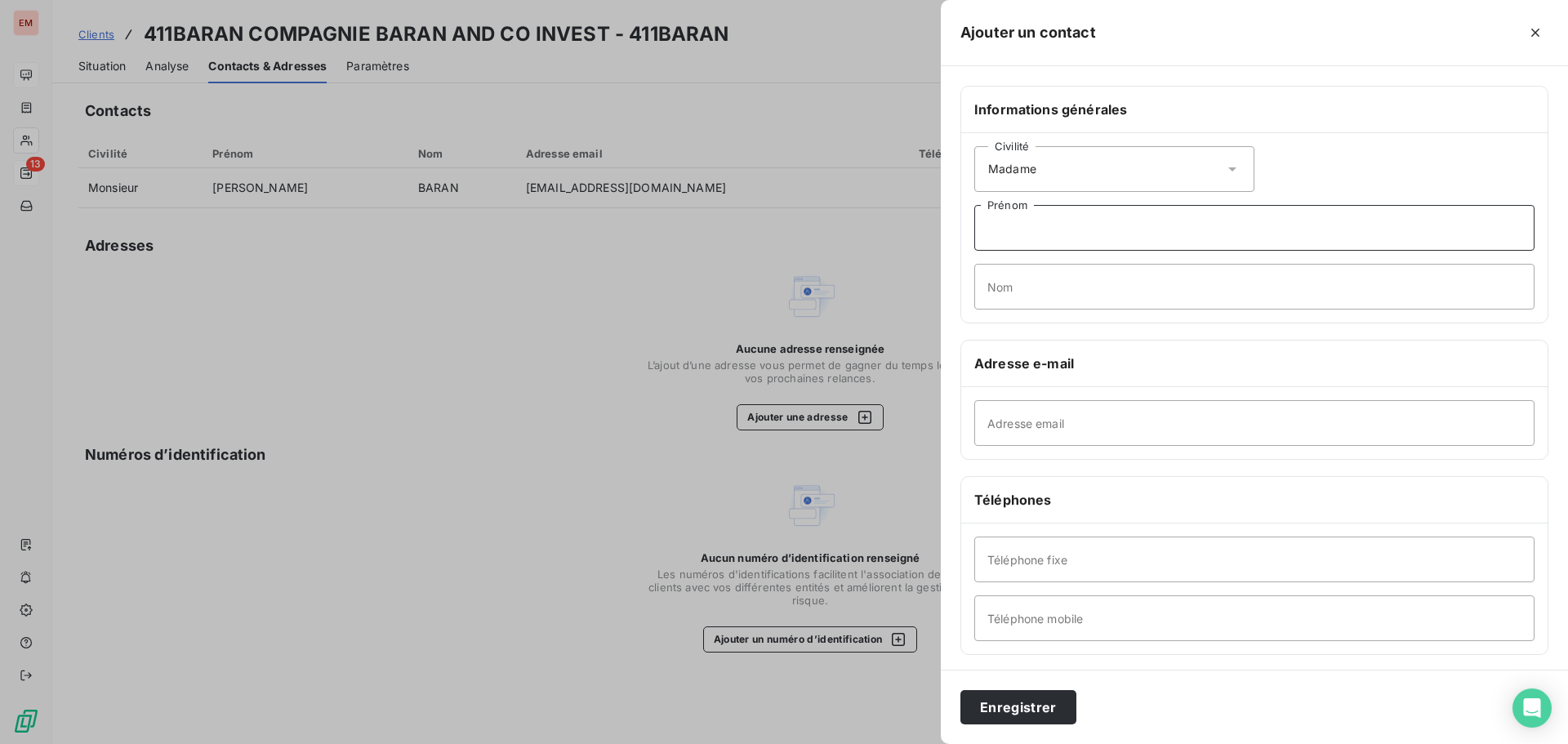
click at [1022, 225] on input "Prénom" at bounding box center [1254, 228] width 561 height 45
click at [1003, 289] on input "Nom" at bounding box center [1254, 286] width 561 height 45
paste input "PAPAYA"
type input "PAPAYA"
drag, startPoint x: 1007, startPoint y: 232, endPoint x: 999, endPoint y: 243, distance: 13.6
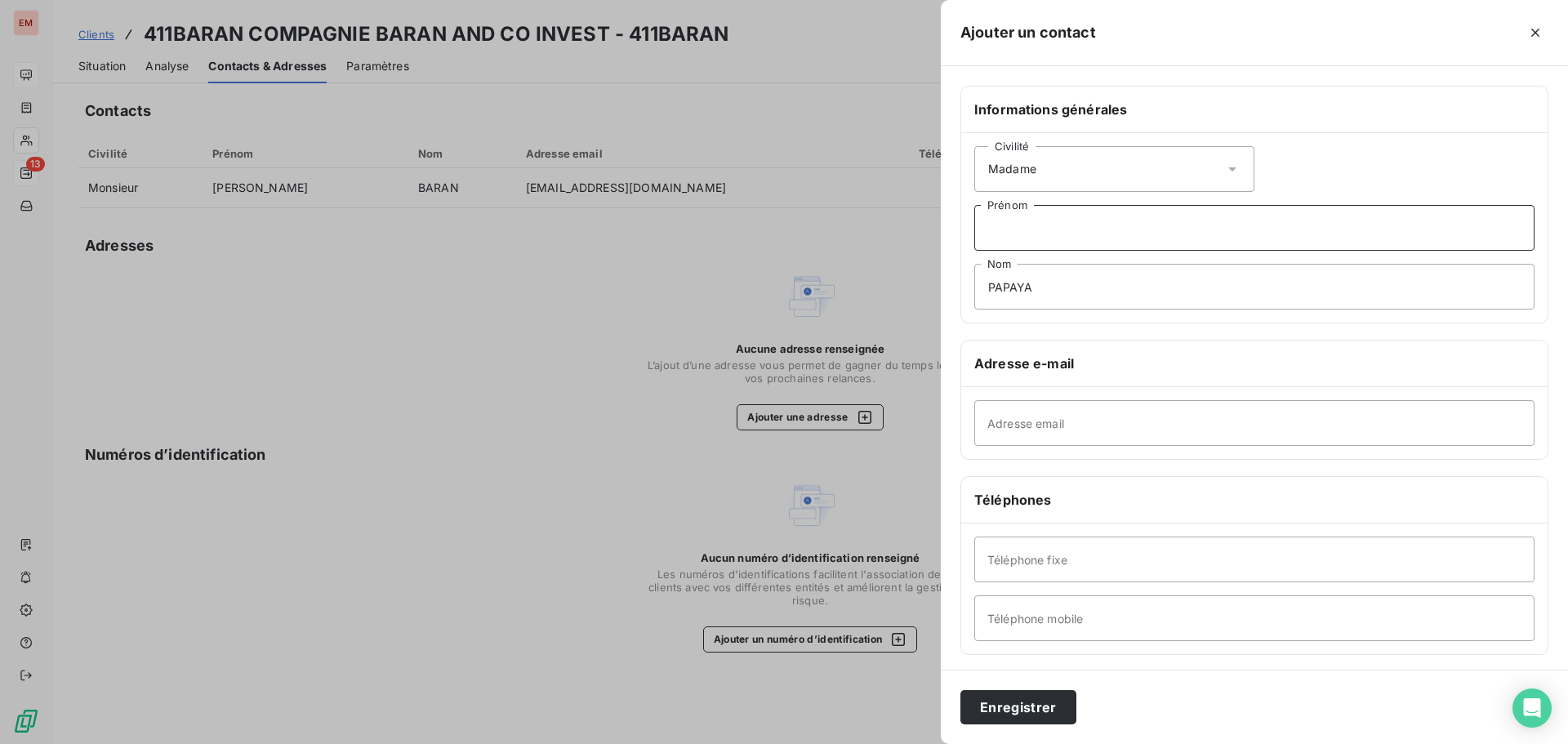
click at [1007, 232] on input "Prénom" at bounding box center [1254, 228] width 561 height 45
click at [1036, 209] on input "Prénom" at bounding box center [1254, 228] width 561 height 45
paste input "[PERSON_NAME]"
type input "[PERSON_NAME]"
click at [1024, 415] on input "Adresse email" at bounding box center [1254, 422] width 561 height 45
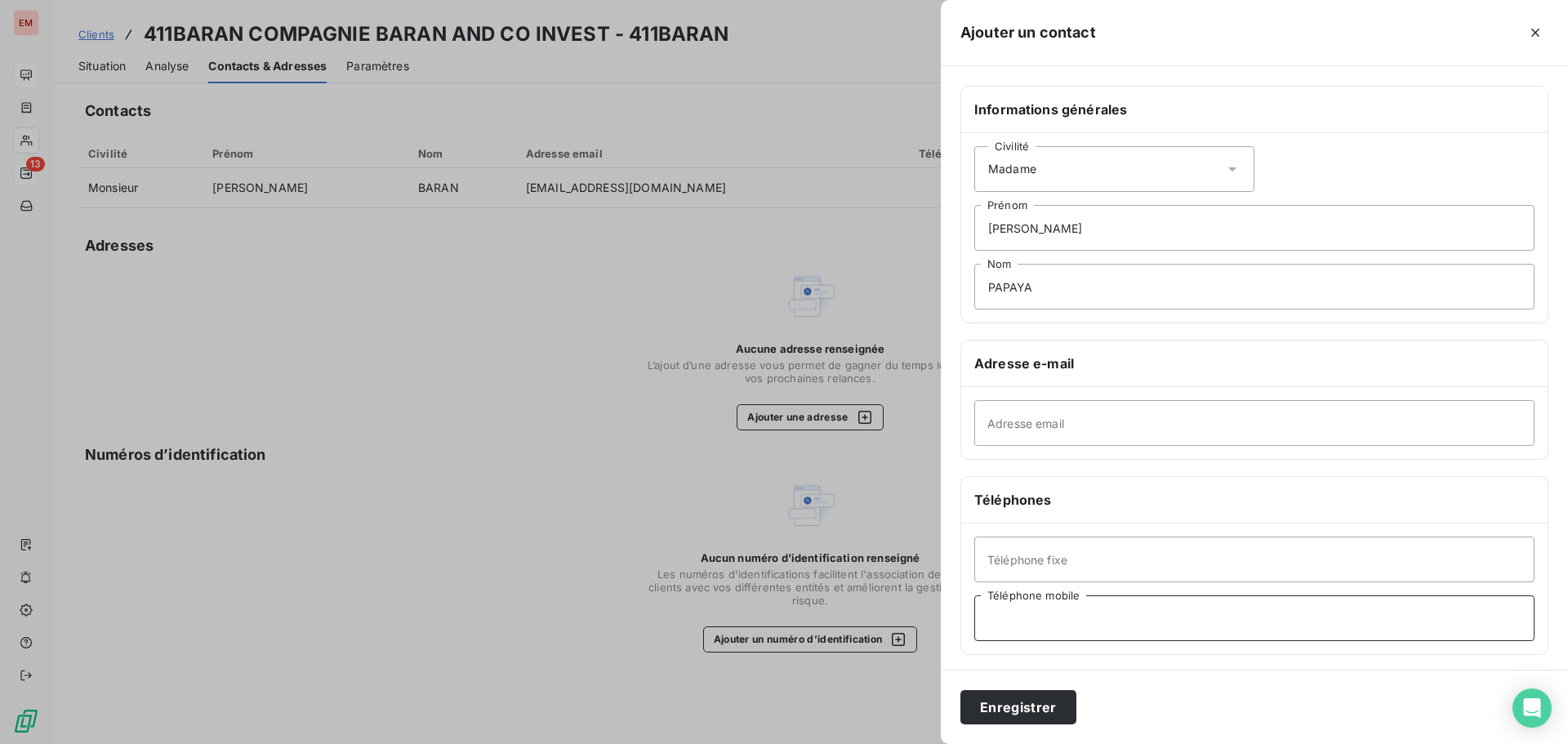
click at [1048, 602] on input "Téléphone mobile" at bounding box center [1254, 618] width 561 height 45
paste input "0692643223"
type input "0692643223"
click at [1042, 720] on button "Enregistrer" at bounding box center [1018, 707] width 116 height 35
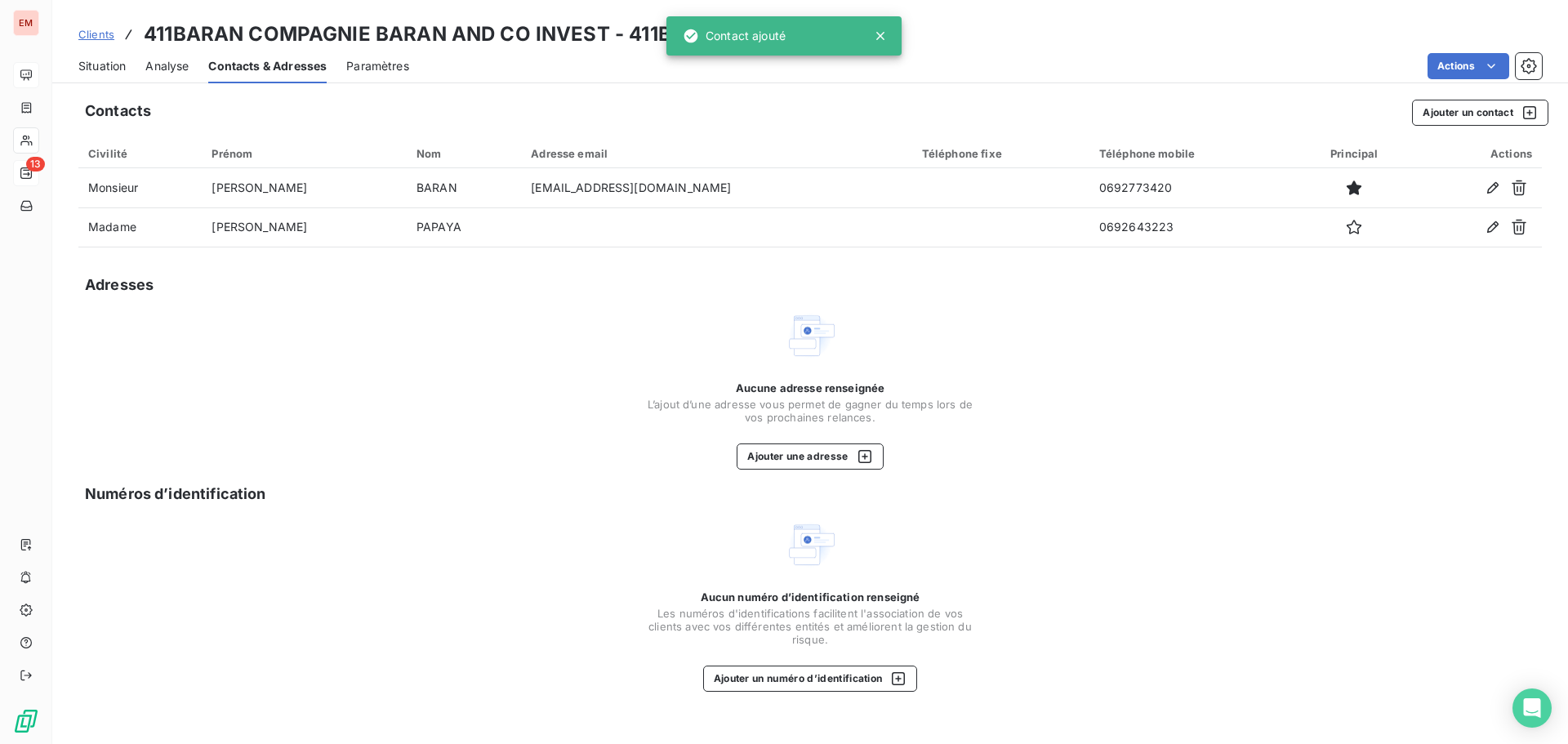
click at [491, 438] on div "Aucune adresse renseignée L’ajout d’une adresse vous permet de gagner du temps …" at bounding box center [810, 390] width 1464 height 160
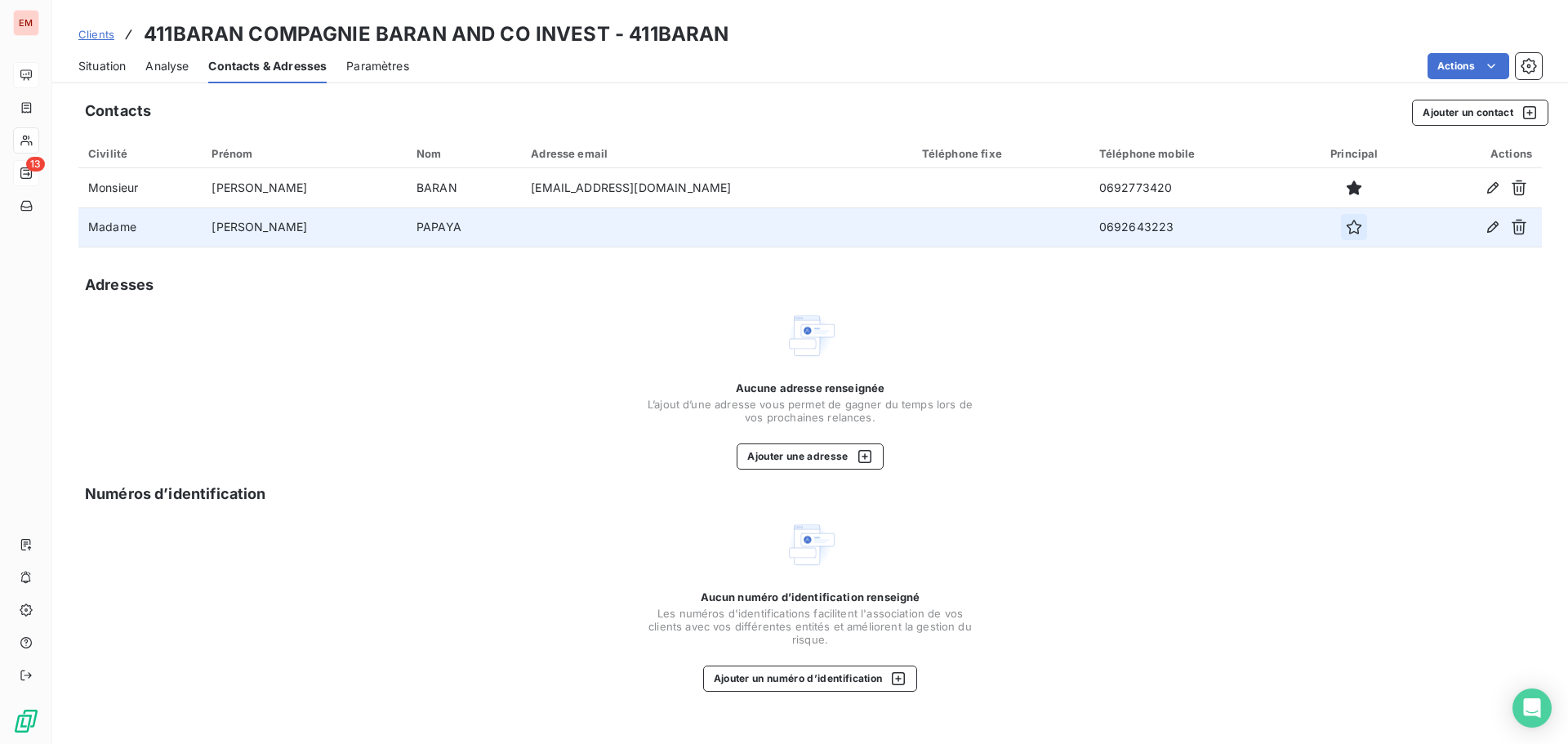
click at [1346, 232] on icon "button" at bounding box center [1353, 226] width 16 height 16
click at [1341, 226] on button "button" at bounding box center [1353, 226] width 26 height 26
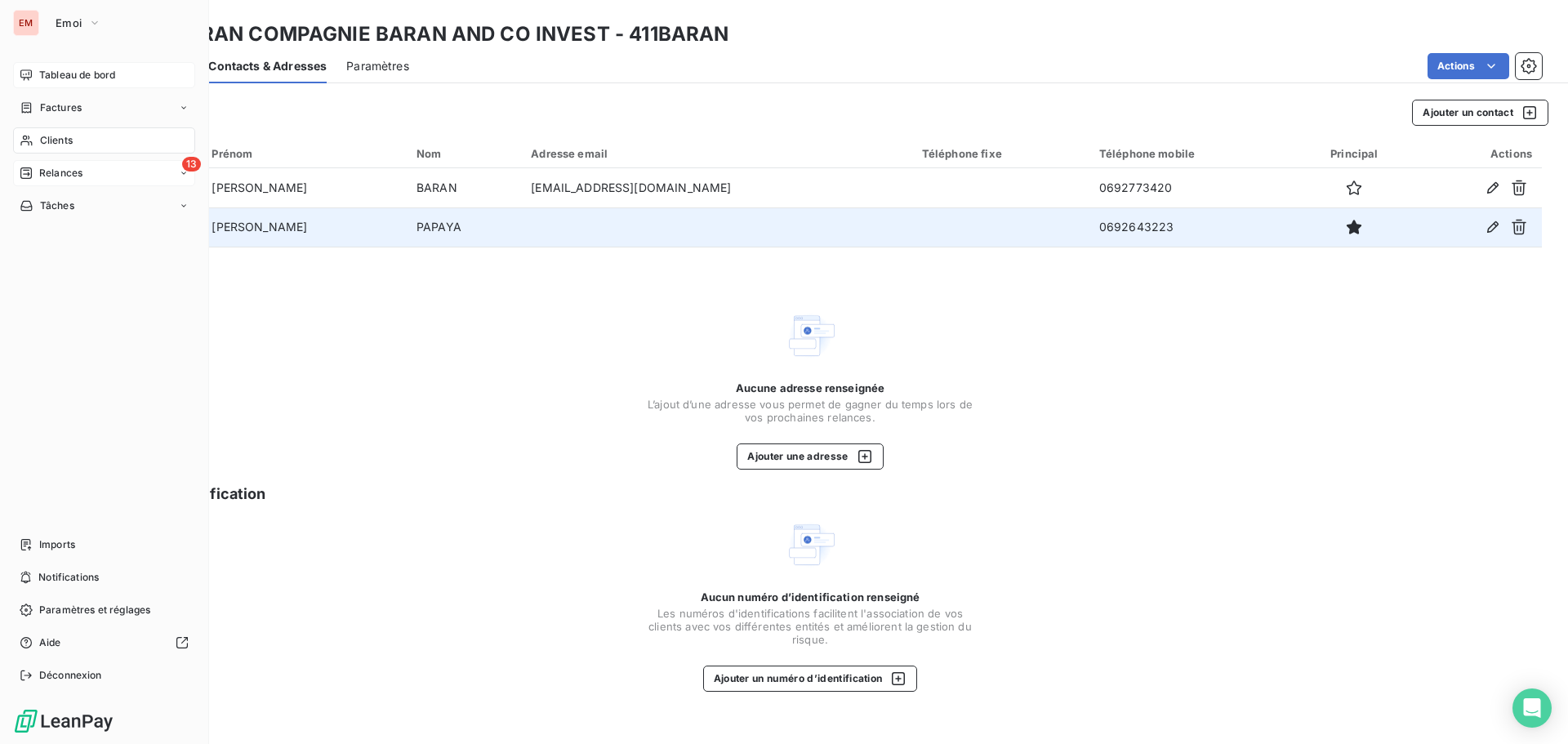
click at [20, 72] on icon at bounding box center [26, 74] width 12 height 11
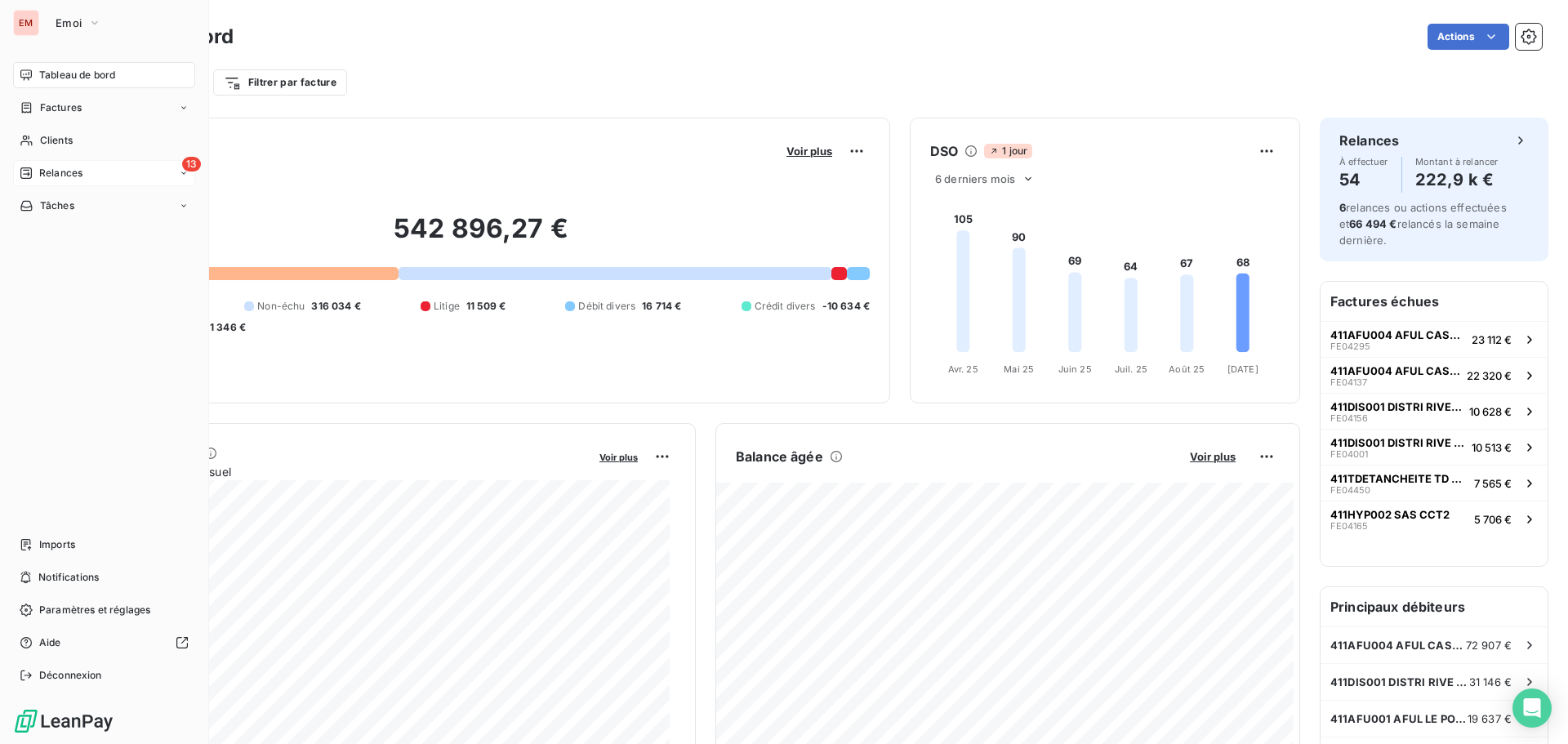
click at [96, 175] on div "13 Relances" at bounding box center [104, 173] width 182 height 26
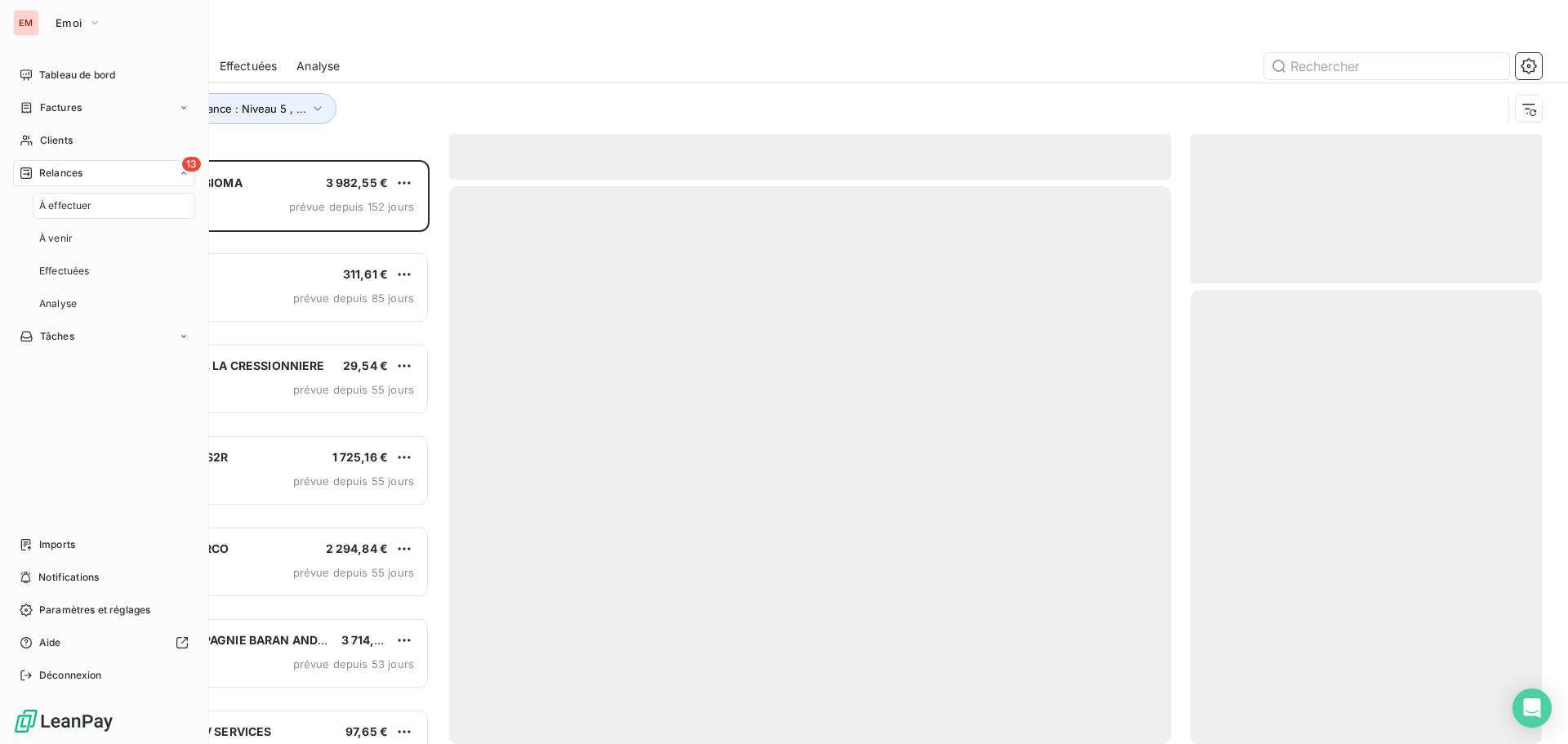
scroll to position [571, 339]
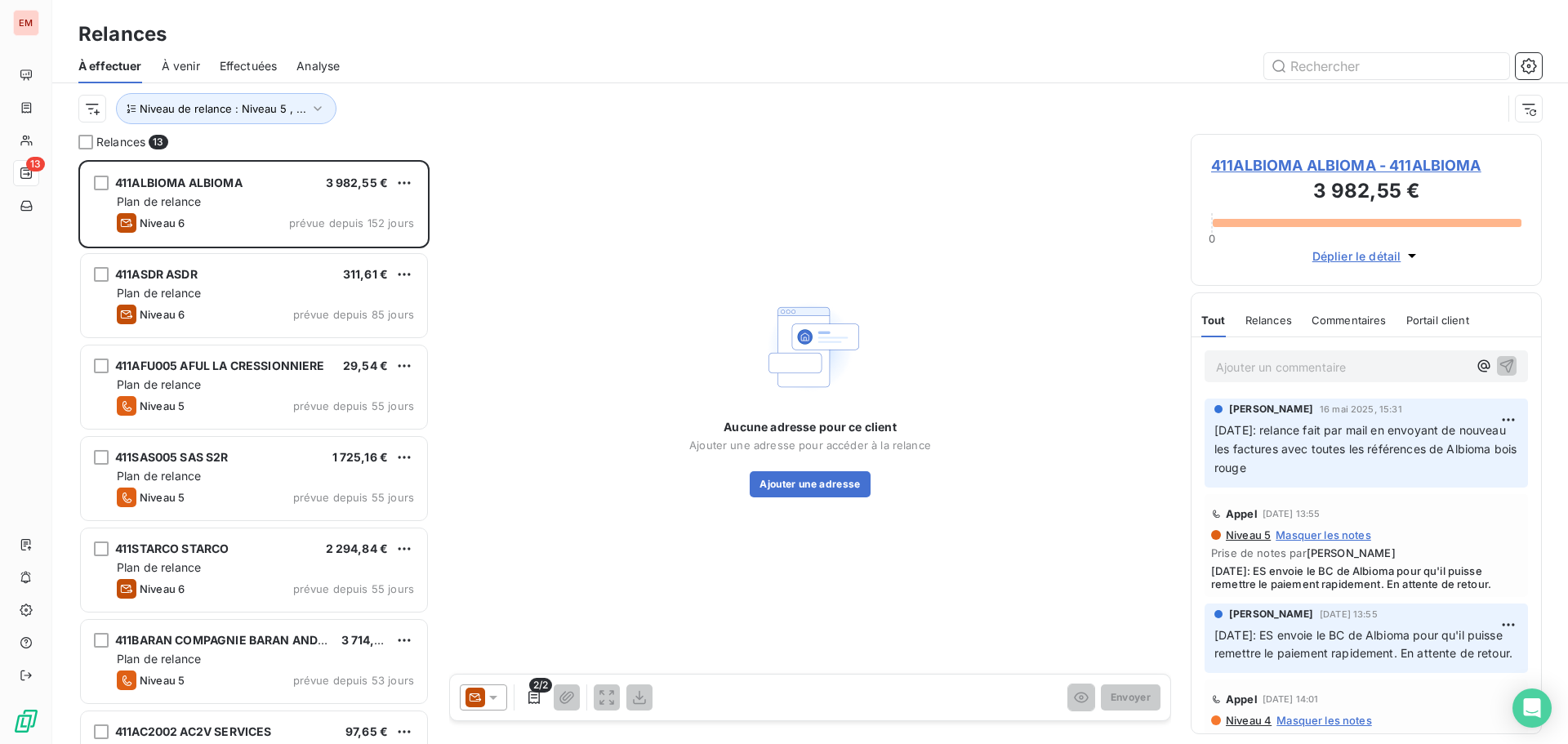
click at [173, 63] on span "À venir" at bounding box center [181, 66] width 39 height 16
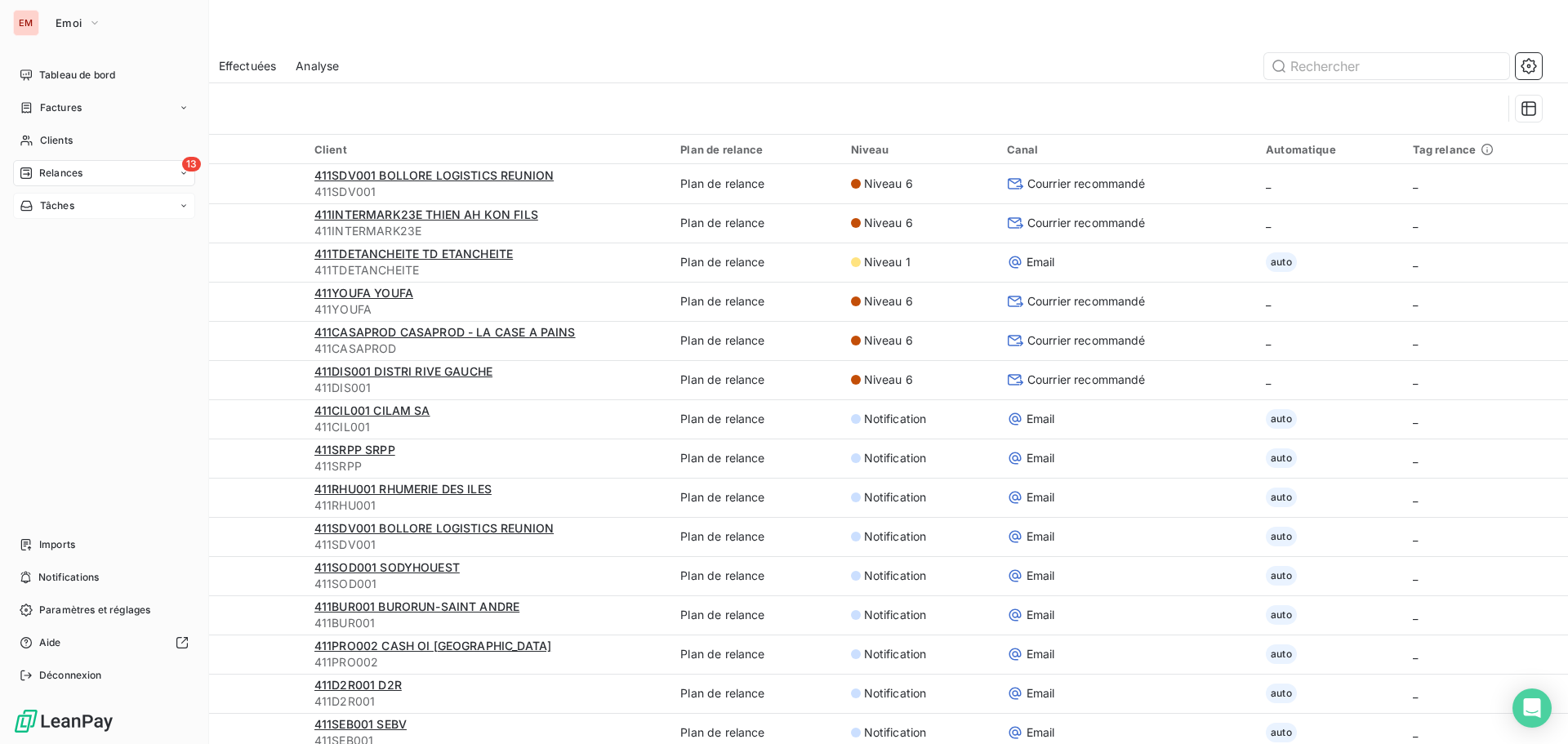
click at [36, 210] on div "Tâches" at bounding box center [46, 205] width 55 height 14
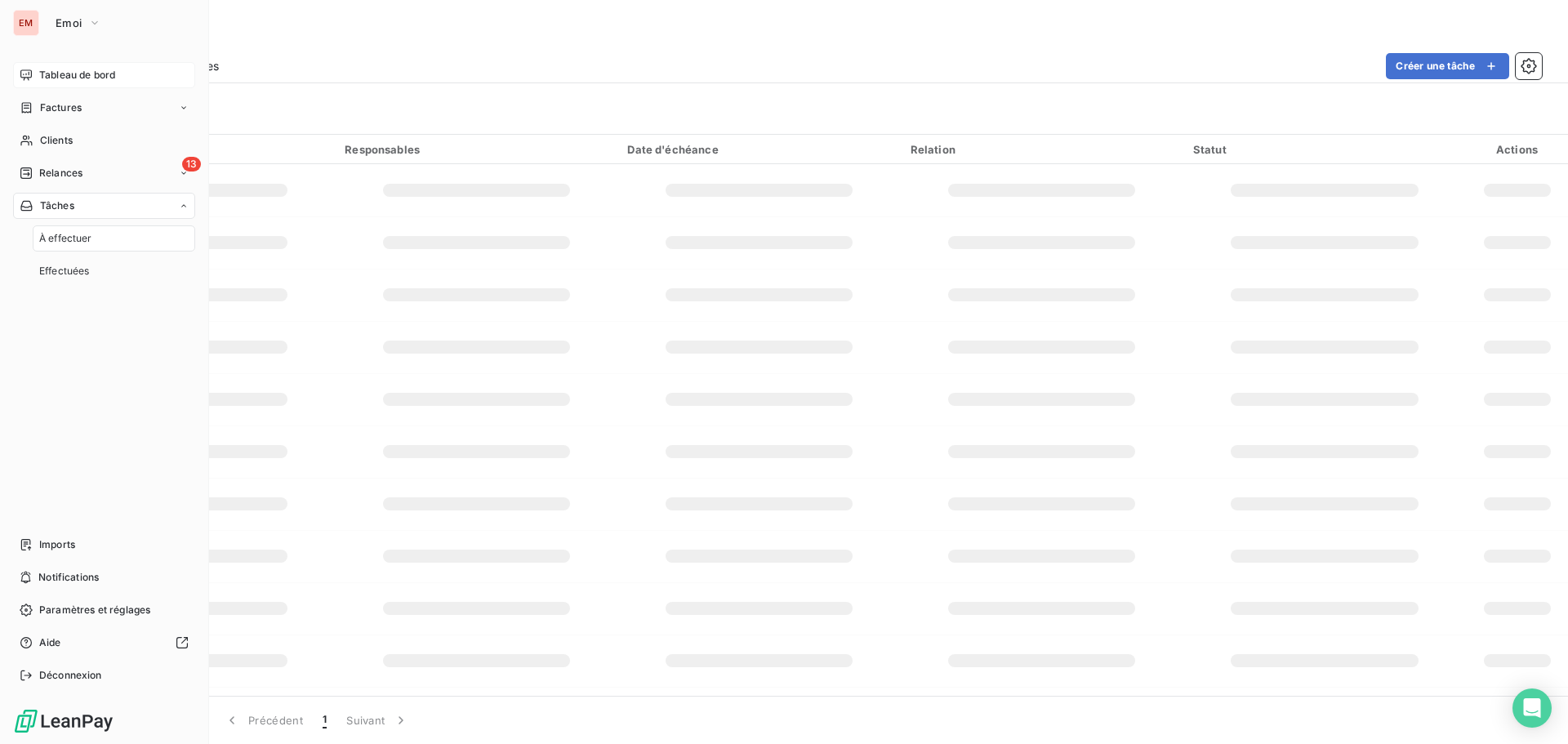
click at [59, 74] on span "Tableau de bord" at bounding box center [77, 75] width 76 height 14
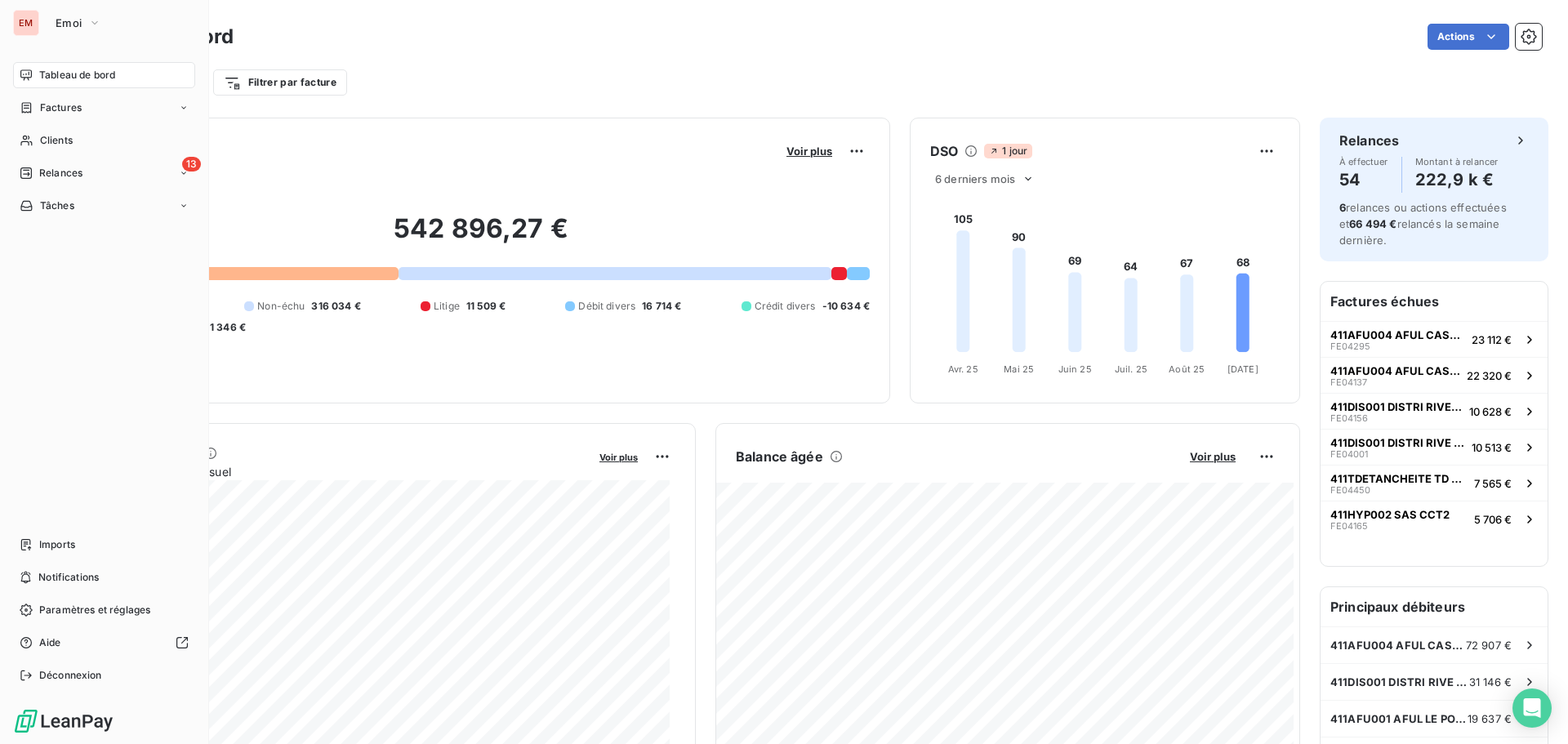
click at [38, 176] on div "Relances" at bounding box center [50, 173] width 63 height 14
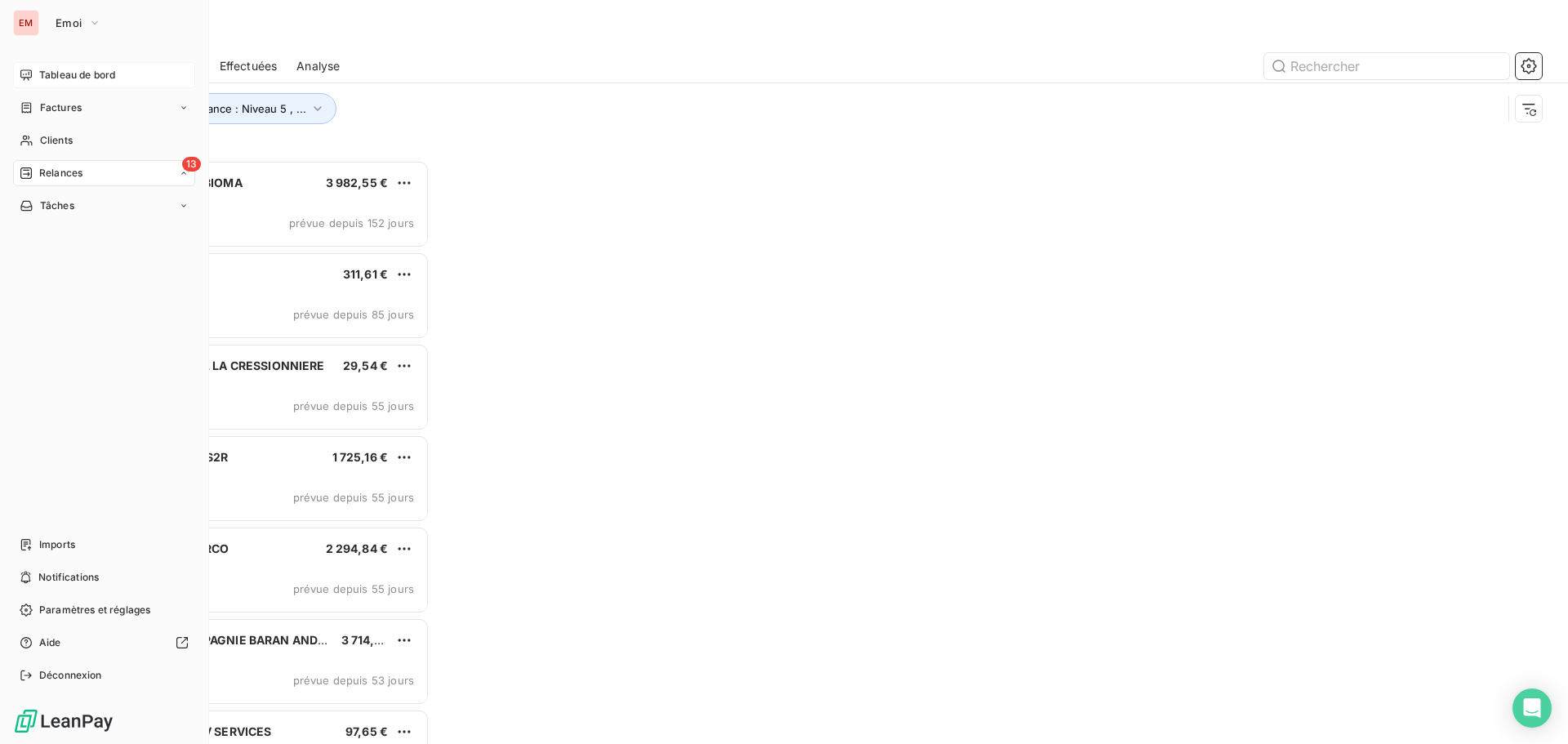
scroll to position [571, 339]
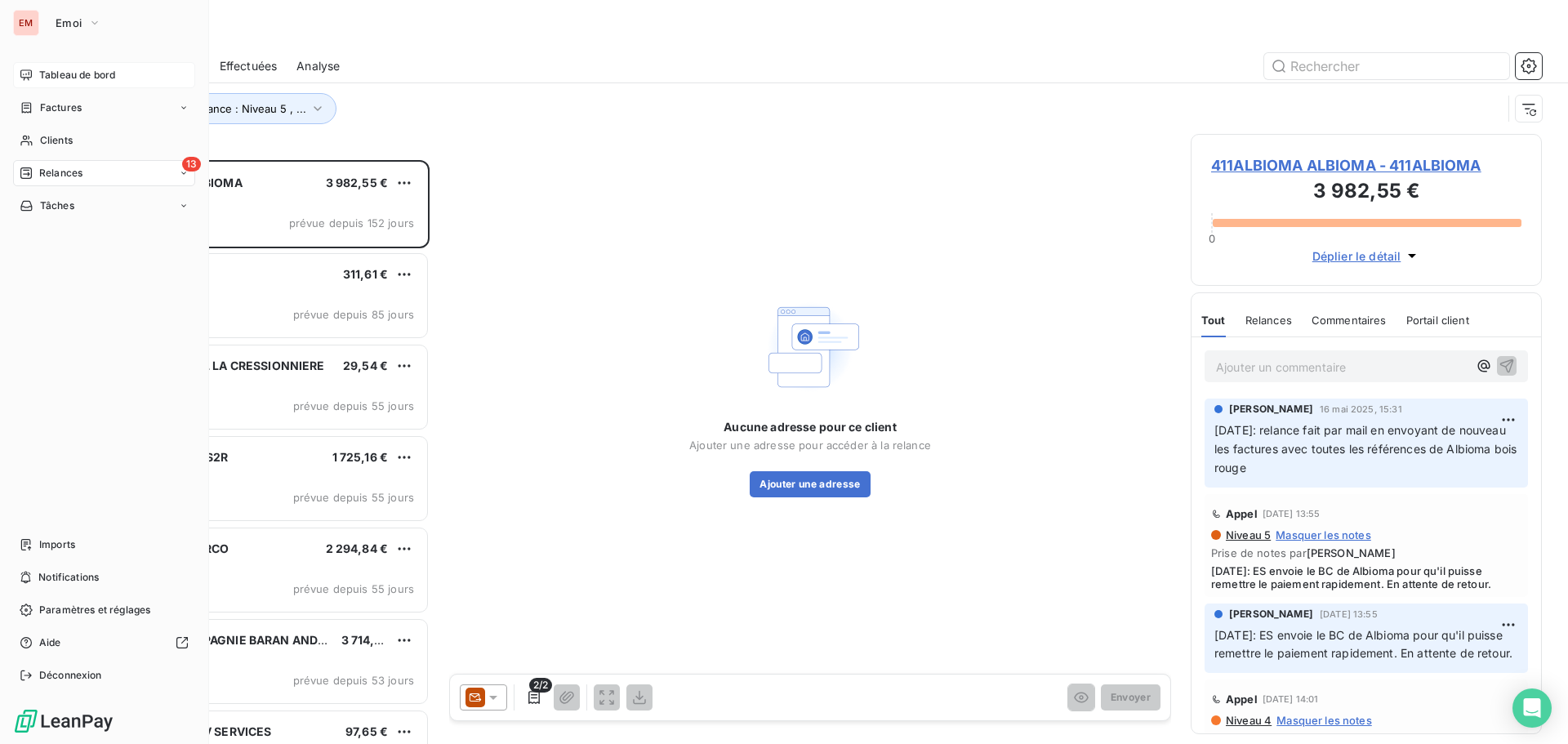
click at [82, 77] on span "Tableau de bord" at bounding box center [77, 75] width 76 height 14
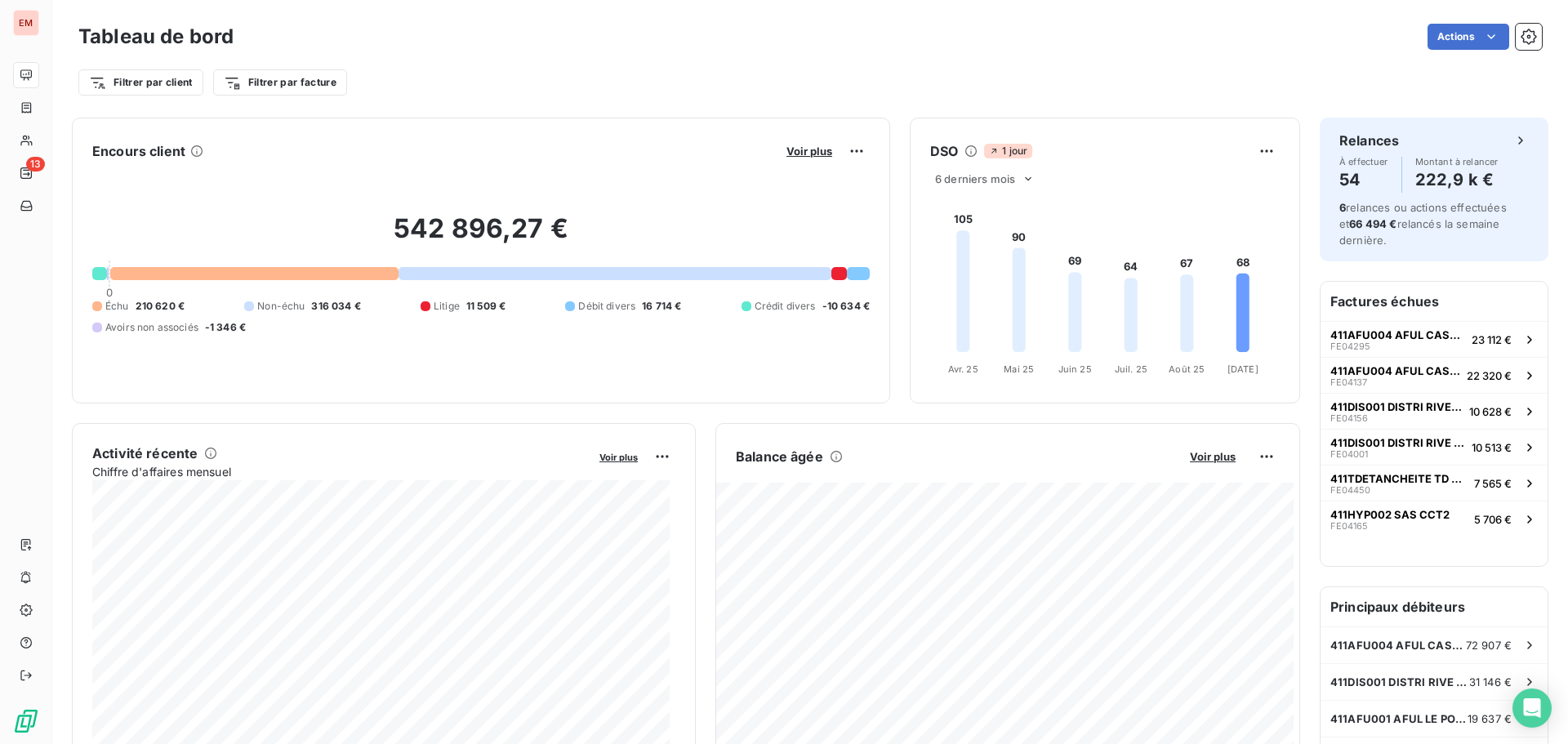
click at [678, 310] on div "Échu 210 620 € Non-échu 316 034 € Litige 11 509 € Débit divers 16 714 € Crédit …" at bounding box center [481, 316] width 778 height 36
click at [644, 300] on span "16 714 €" at bounding box center [662, 306] width 40 height 14
click at [653, 304] on span "16 714 €" at bounding box center [662, 306] width 40 height 14
drag, startPoint x: 674, startPoint y: 306, endPoint x: 582, endPoint y: 318, distance: 92.8
click at [582, 318] on div "Échu 210 620 € Non-échu 316 034 € Litige 11 509 € Débit divers 16 714 € Crédit …" at bounding box center [481, 316] width 778 height 36
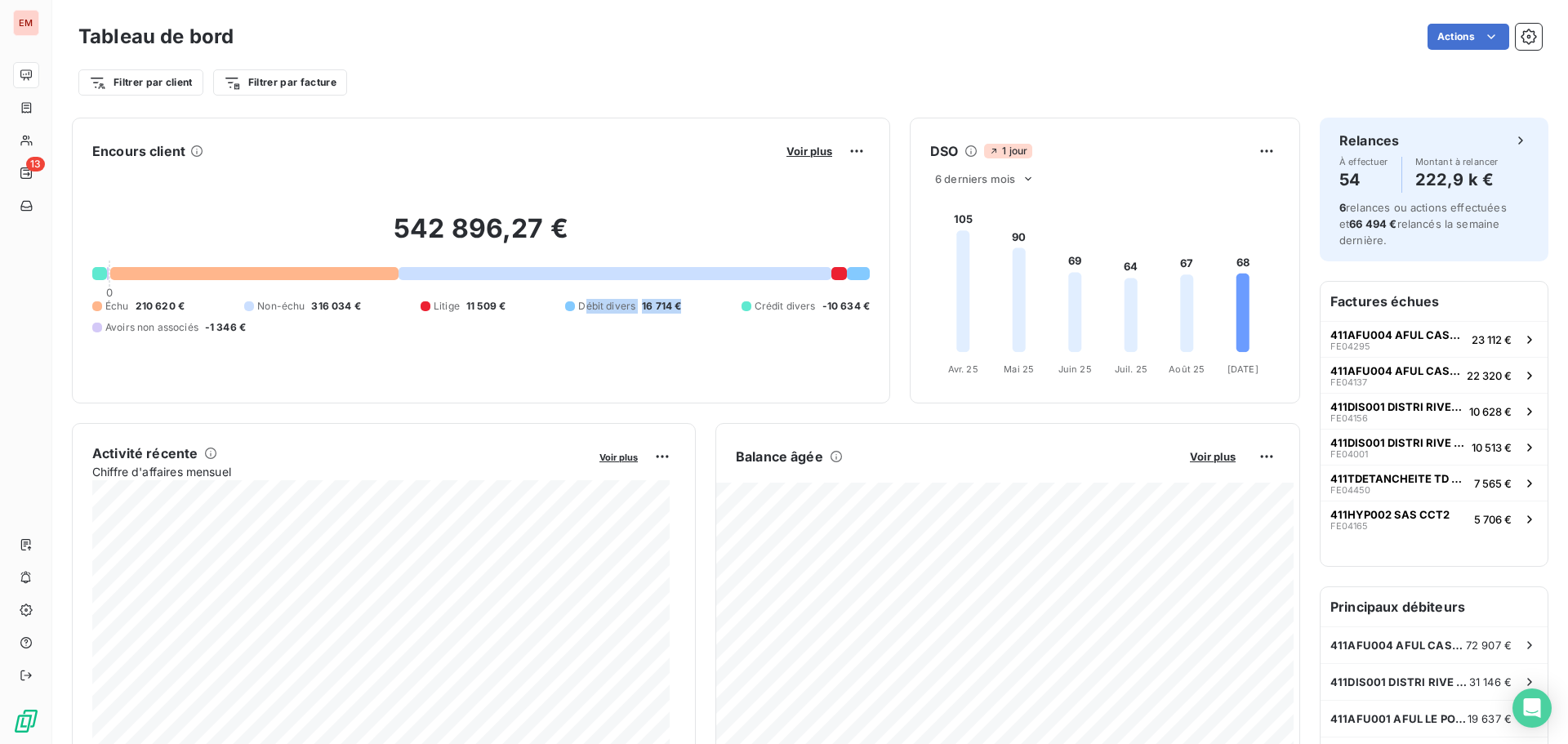
click at [644, 360] on div "542 896,27 € 0 Échu 210 620 € Non-échu 316 034 € Litige 11 509 € Débit divers 1…" at bounding box center [481, 274] width 778 height 219
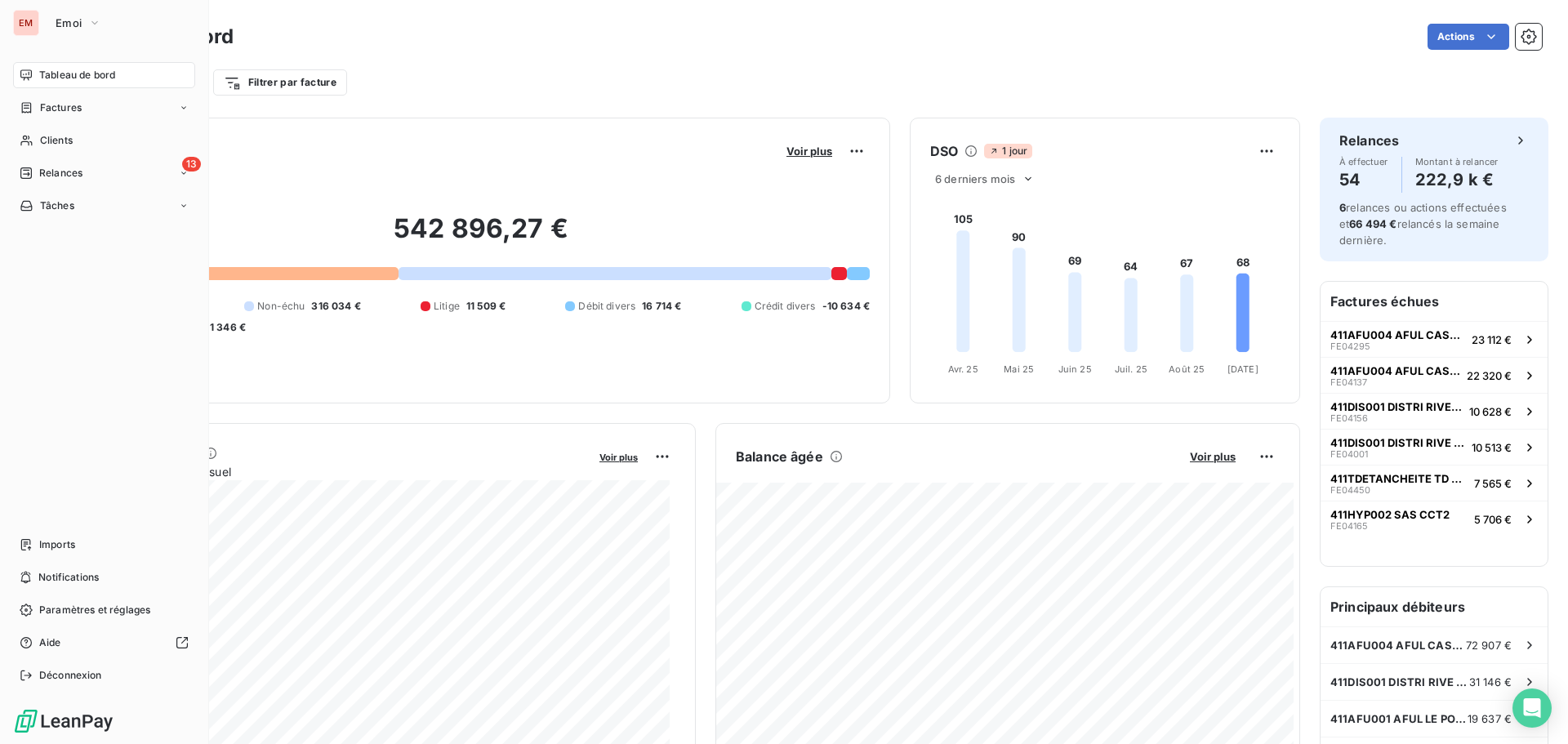
click at [30, 168] on icon at bounding box center [26, 173] width 12 height 12
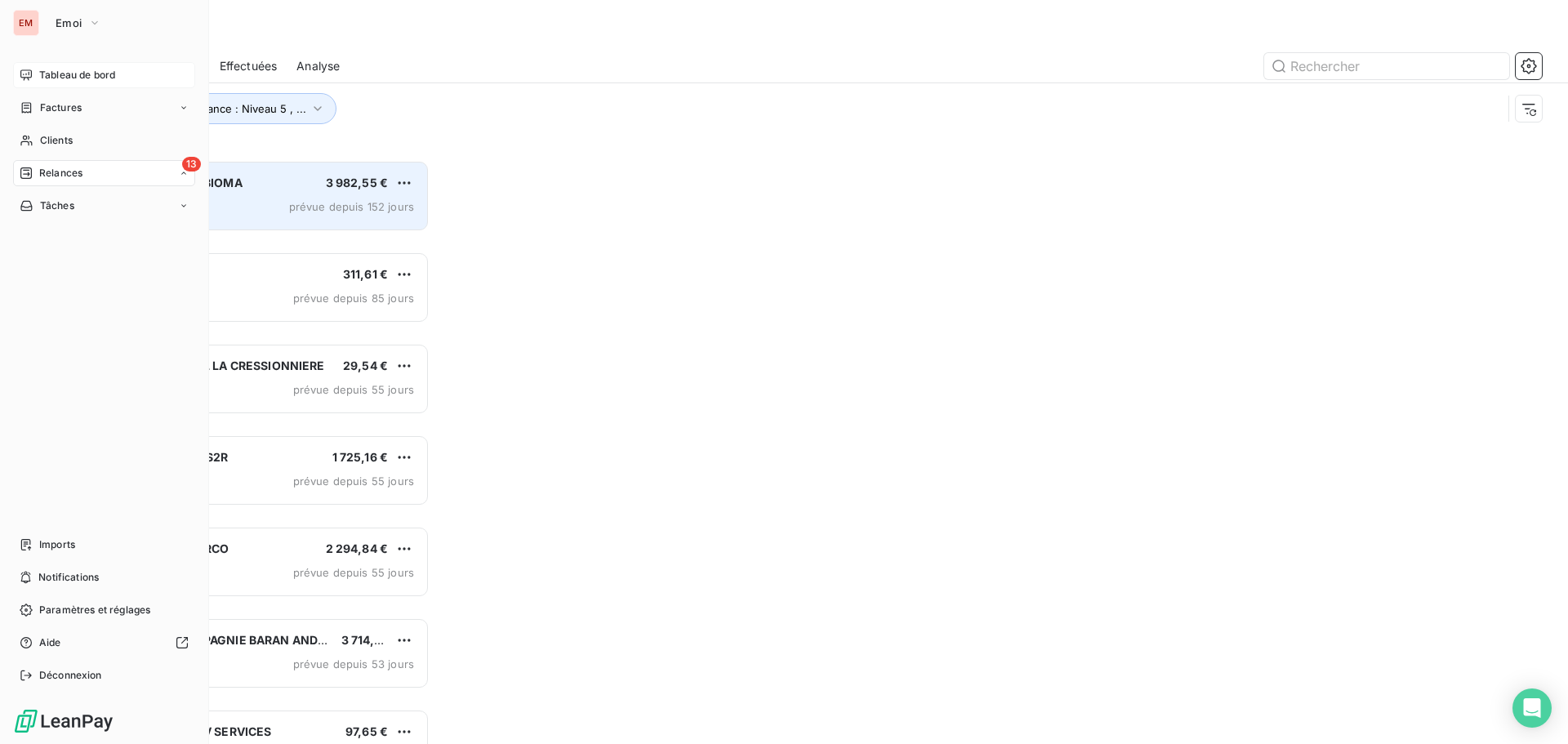
scroll to position [571, 339]
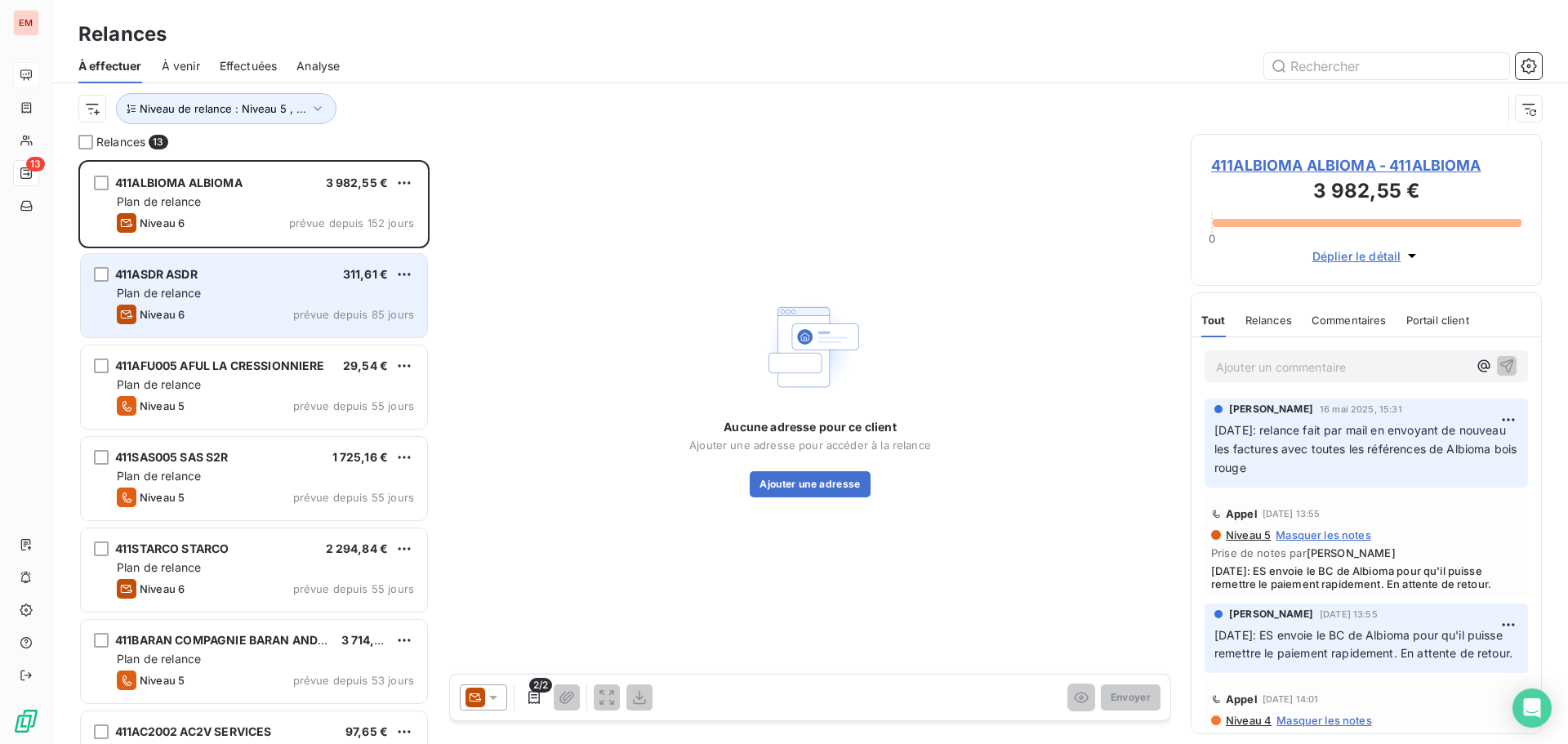
click at [216, 302] on div "411ASDR ASDR 311,61 € Plan de relance Niveau 6 prévue depuis 85 jours" at bounding box center [253, 295] width 346 height 83
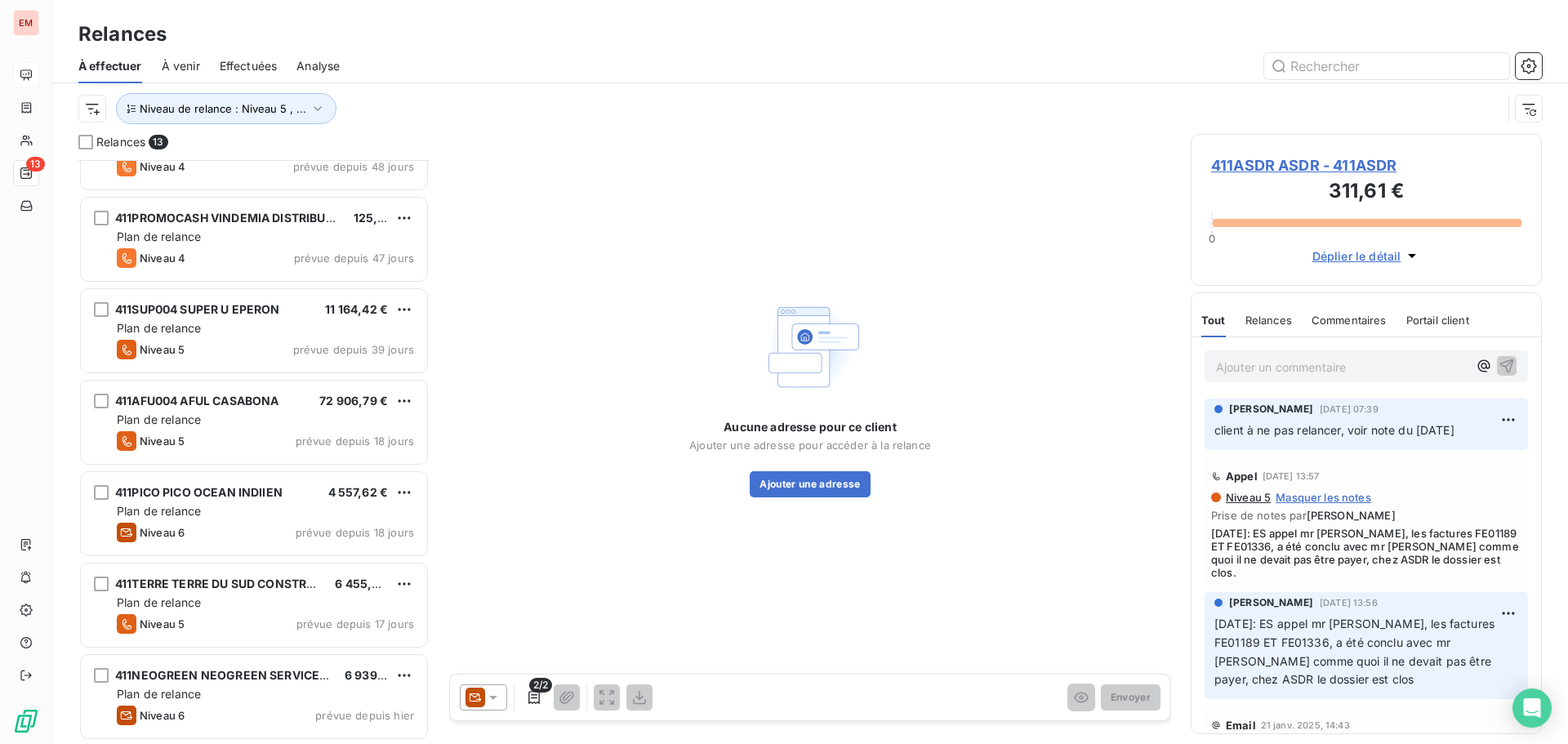
scroll to position [198, 0]
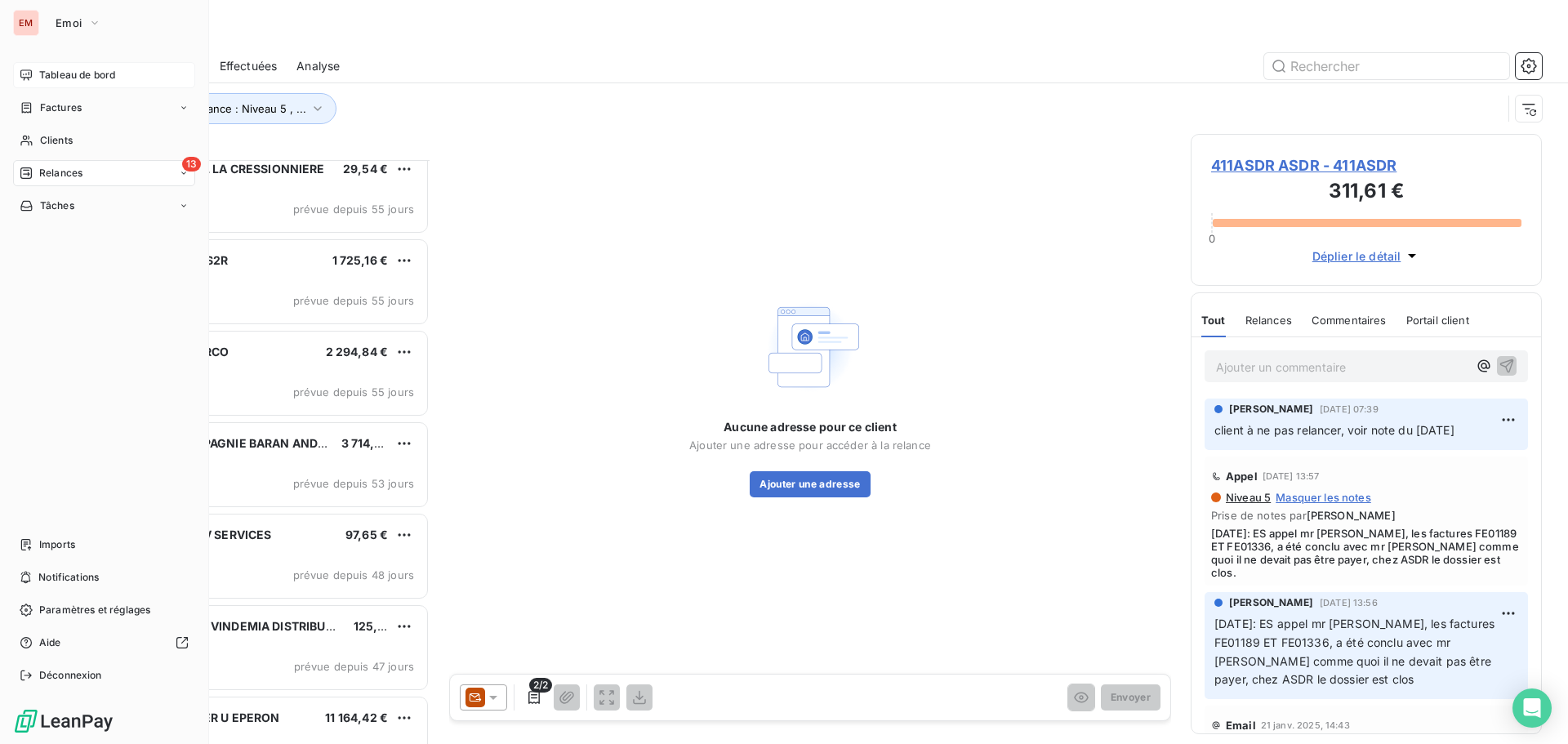
click at [19, 76] on icon at bounding box center [26, 75] width 13 height 13
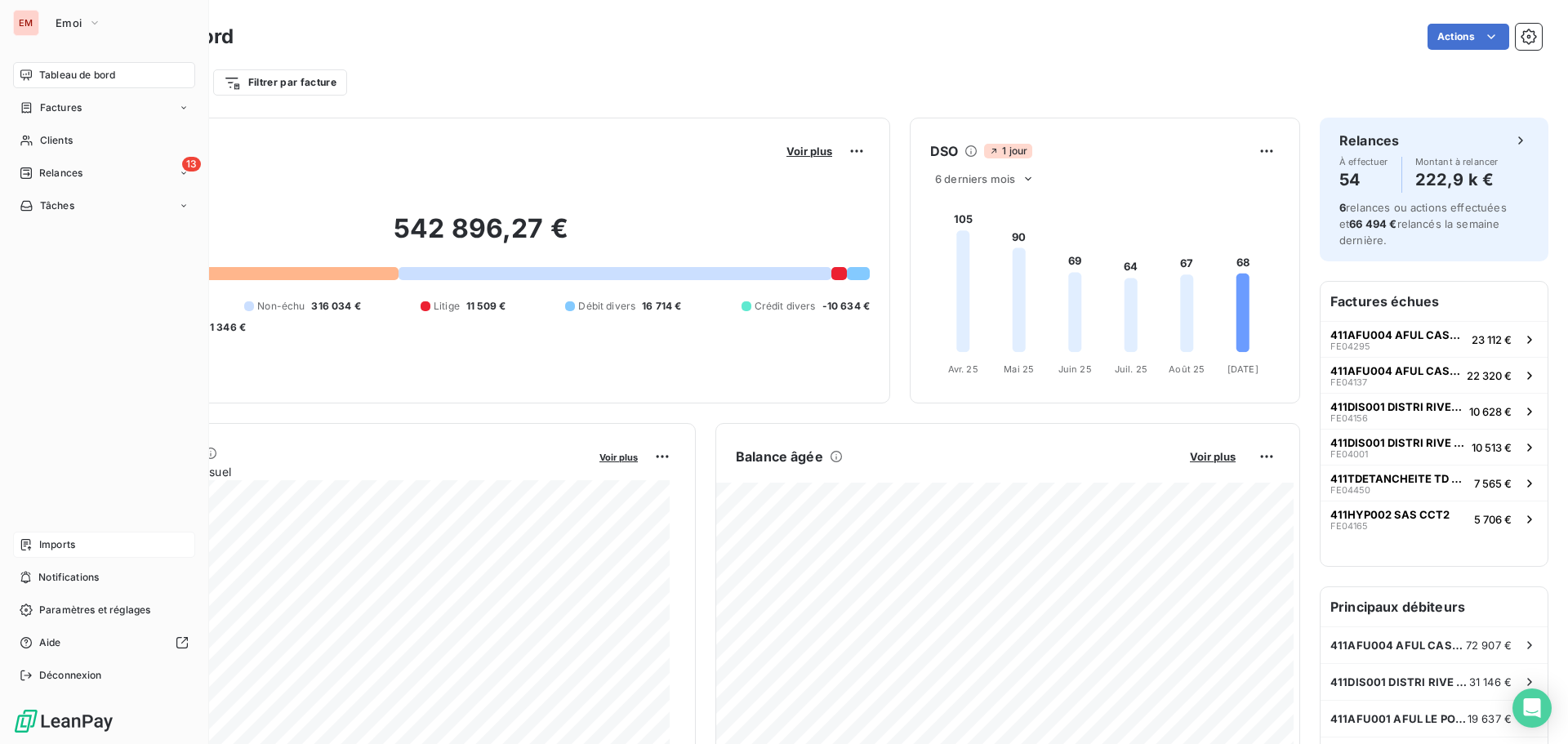
click at [50, 551] on span "Imports" at bounding box center [57, 544] width 36 height 14
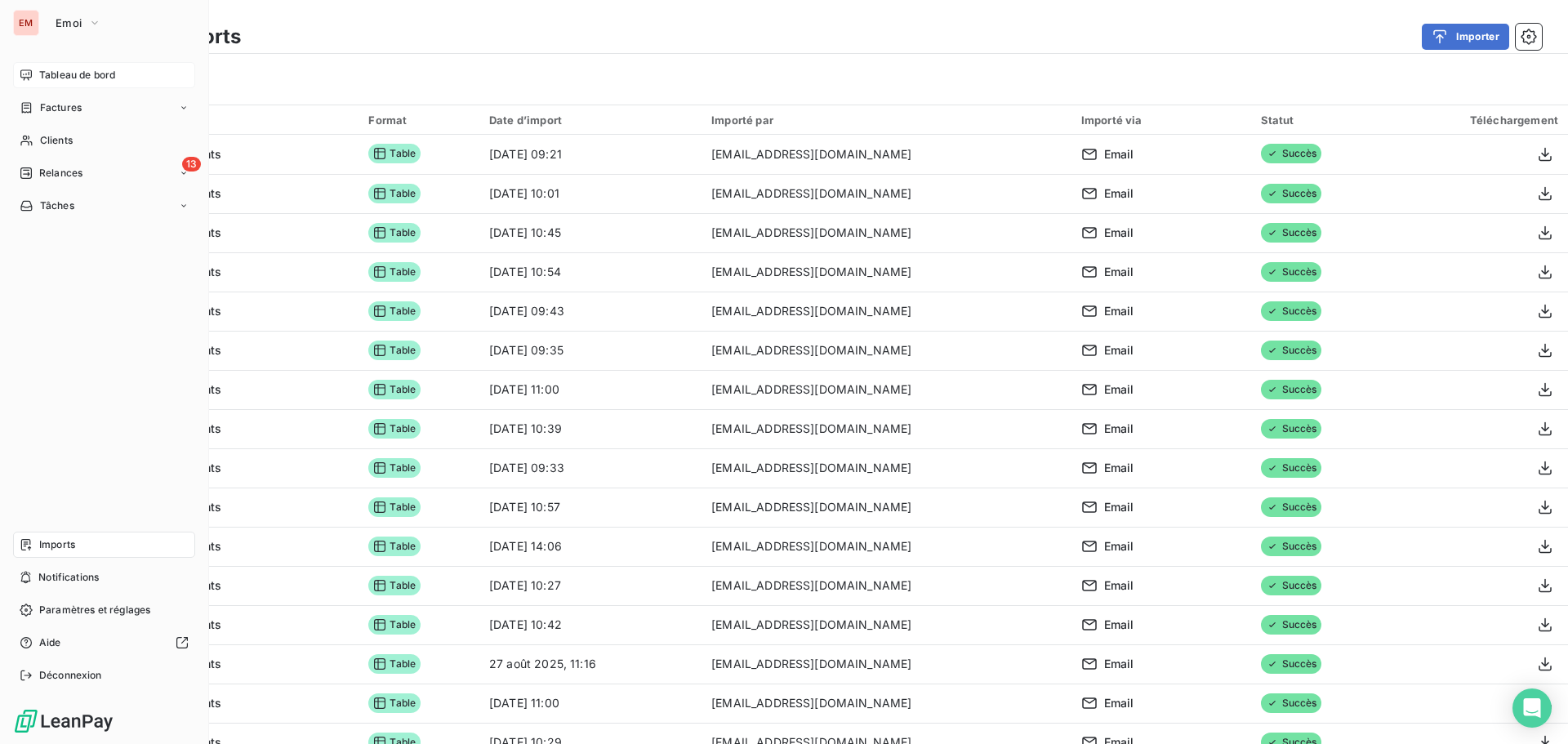
click at [48, 73] on span "Tableau de bord" at bounding box center [77, 75] width 76 height 14
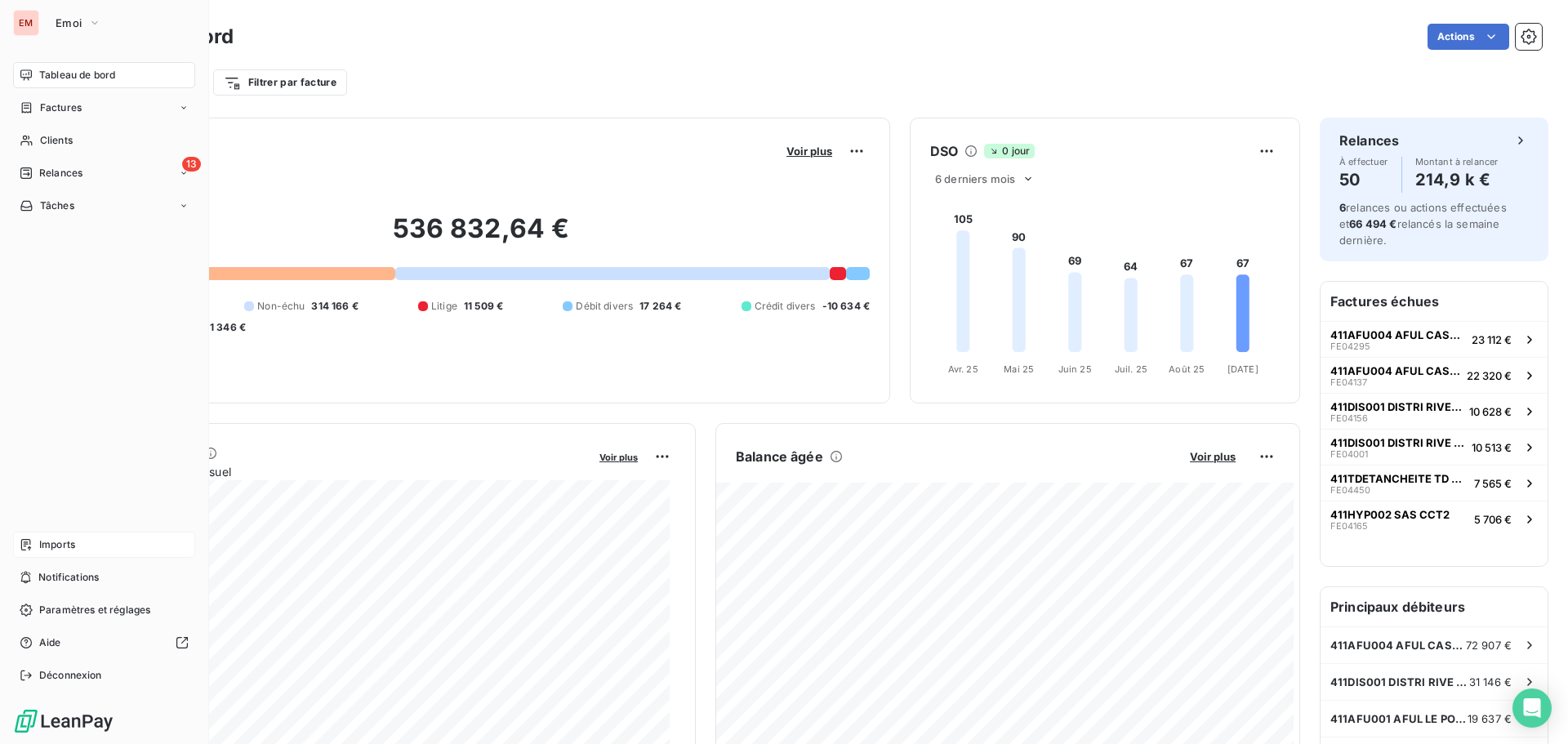
click at [55, 545] on span "Imports" at bounding box center [57, 544] width 36 height 14
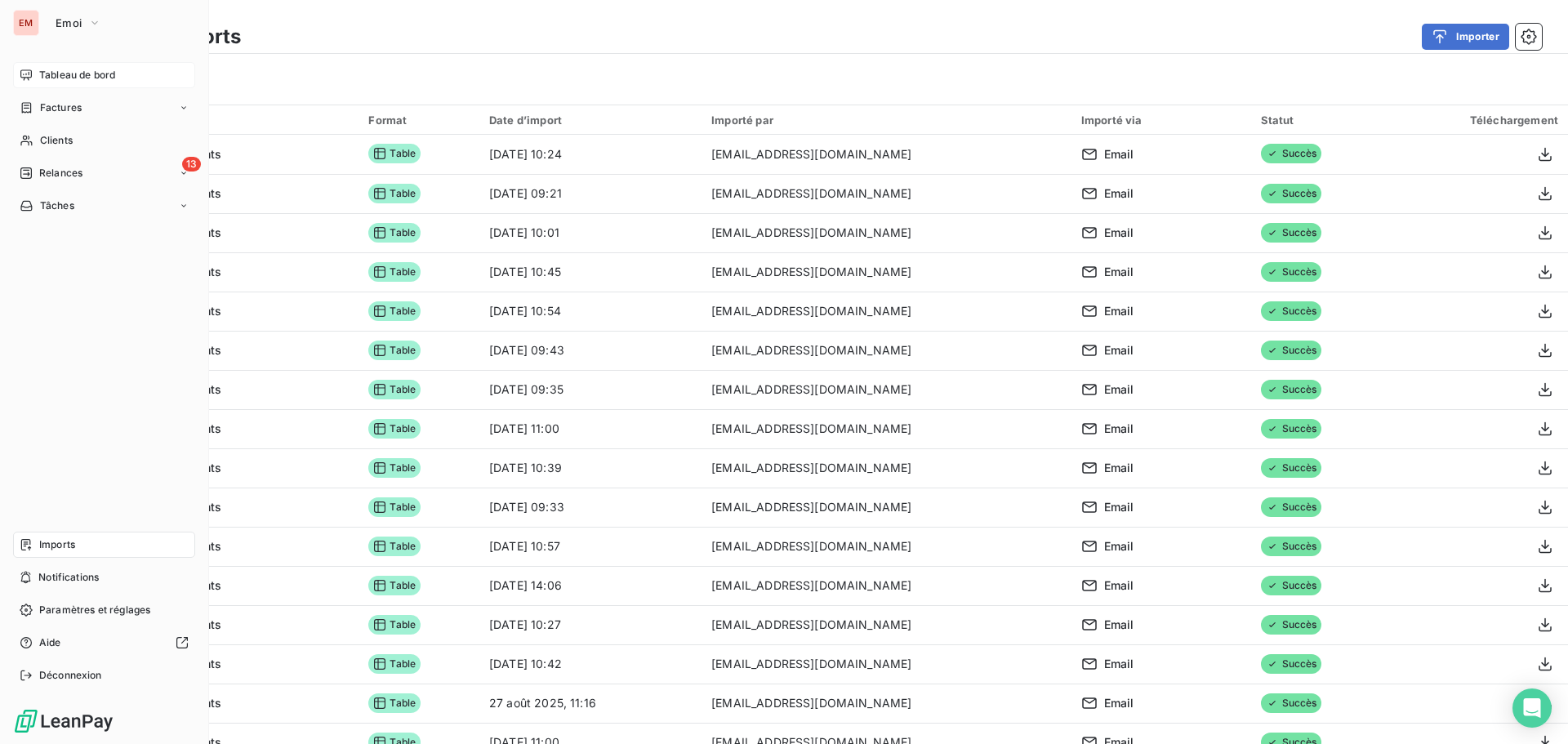
click at [33, 72] on div "Tableau de bord" at bounding box center [104, 75] width 182 height 26
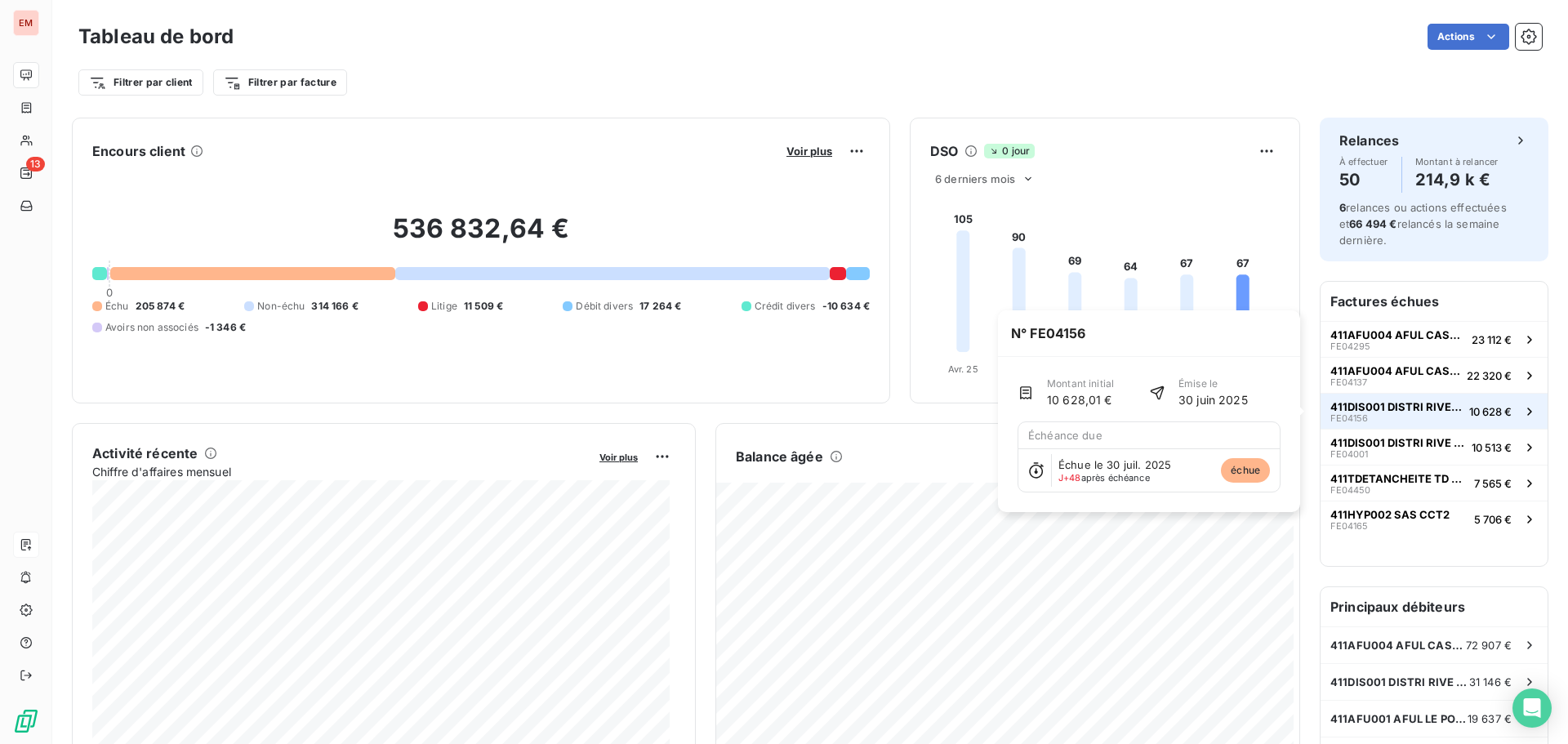
click at [1400, 403] on span "411DIS001 DISTRI RIVE GAUCHE" at bounding box center [1395, 407] width 132 height 13
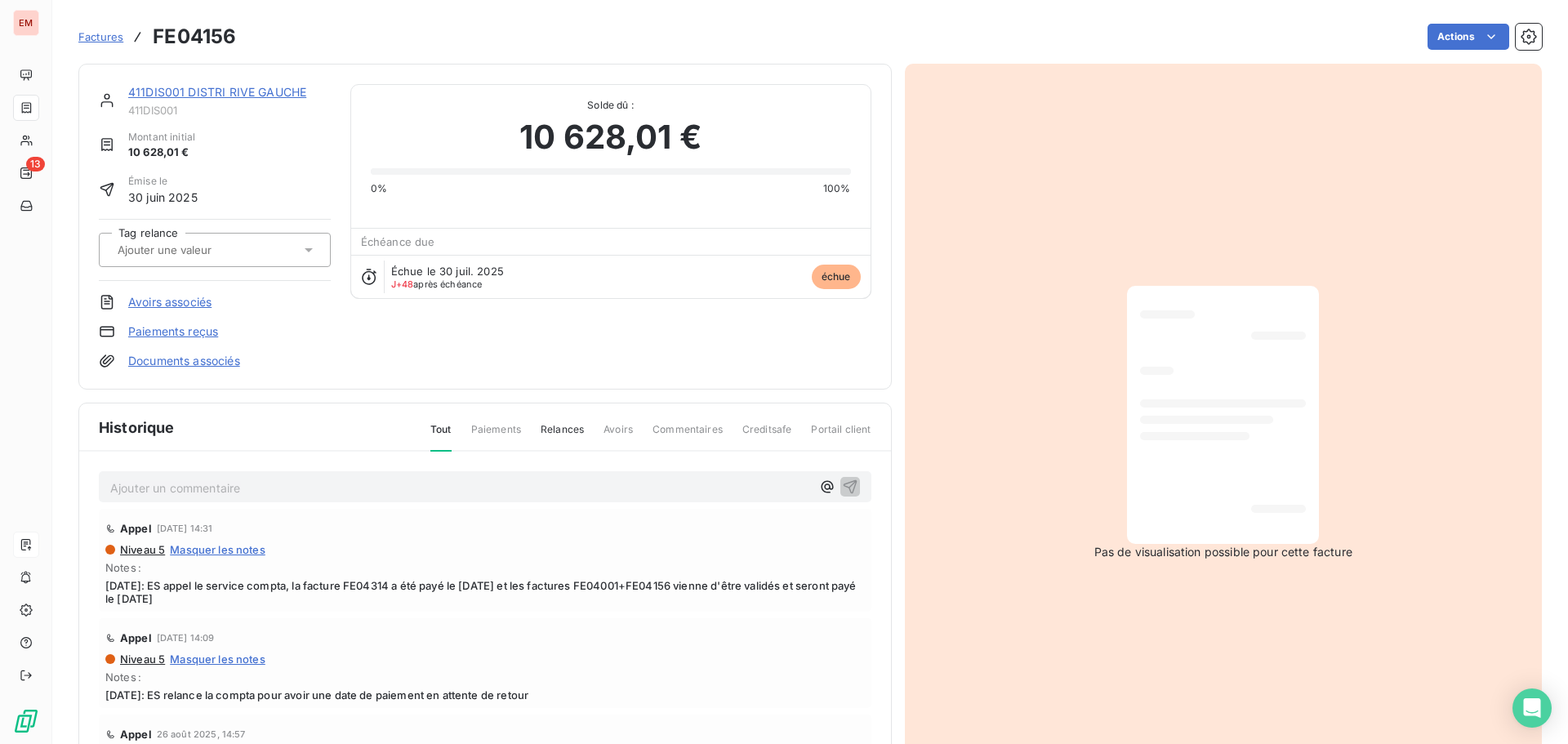
click at [496, 437] on span "Paiements" at bounding box center [496, 436] width 50 height 28
click at [497, 433] on span "Paiements" at bounding box center [496, 436] width 50 height 28
click at [468, 109] on span "Solde dû :" at bounding box center [610, 104] width 480 height 14
click at [183, 90] on link "411DIS001 DISTRI RIVE GAUCHE" at bounding box center [217, 92] width 178 height 13
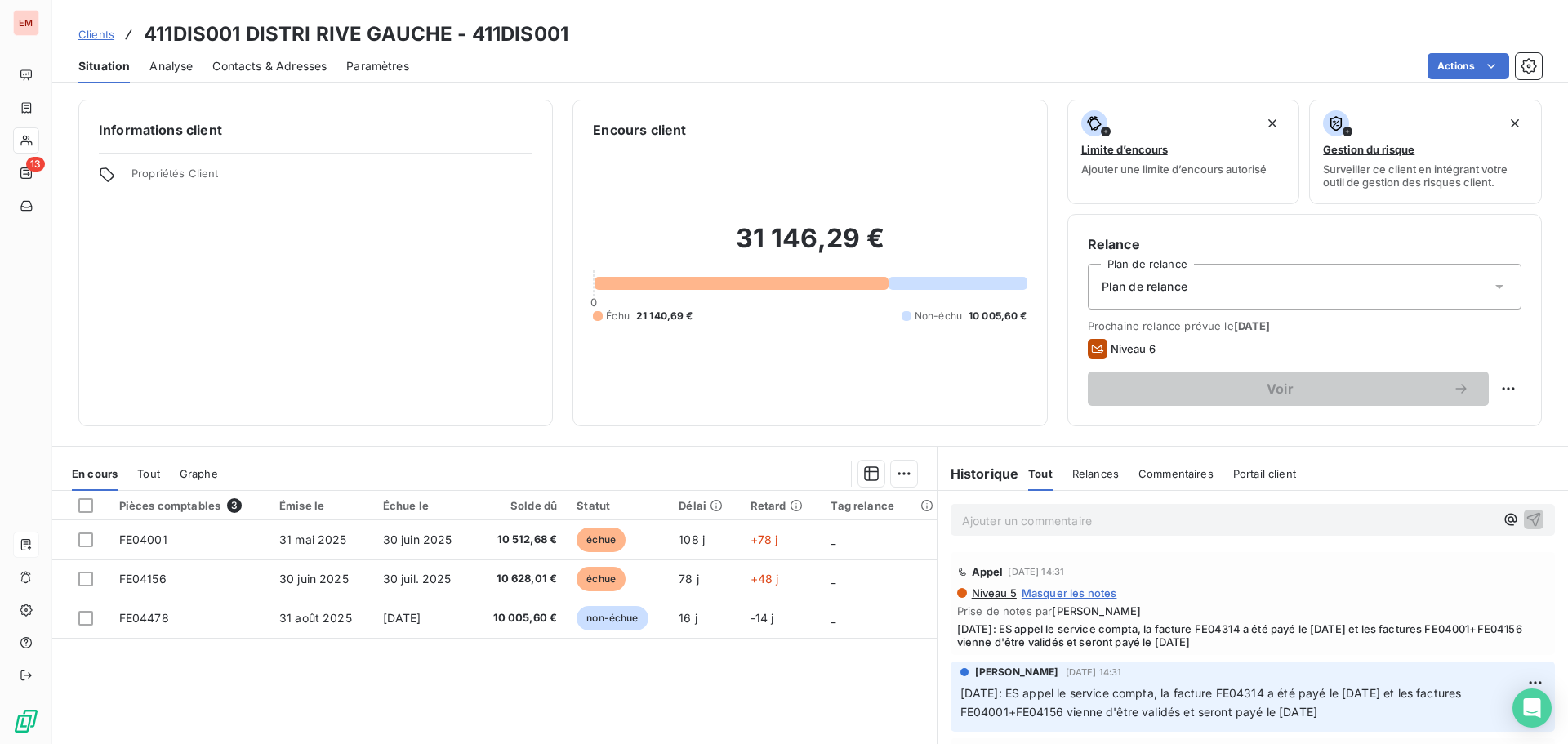
click at [628, 315] on div "Échu 21 140,69 €" at bounding box center [642, 316] width 99 height 14
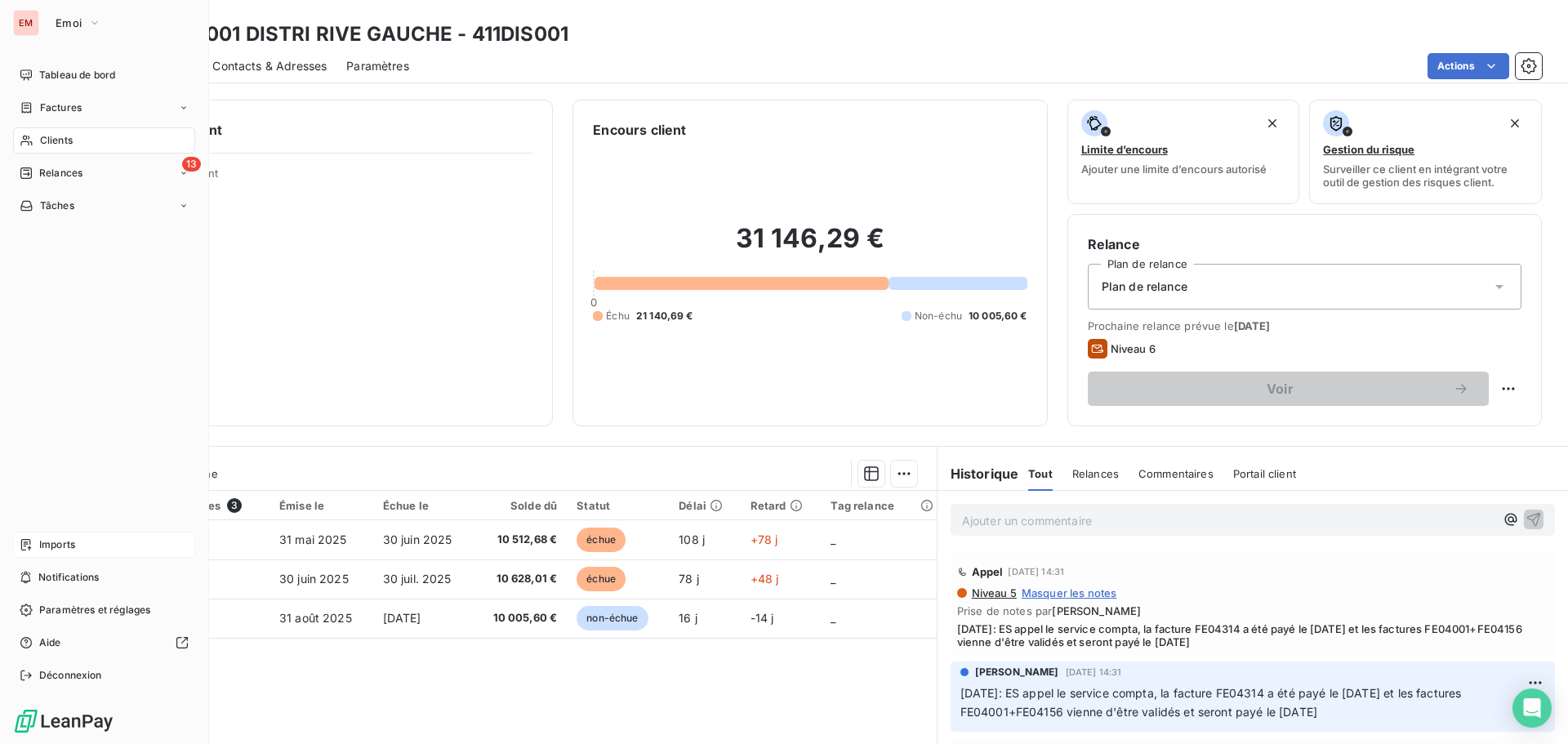
click at [44, 73] on span "Tableau de bord" at bounding box center [77, 75] width 76 height 14
